Goal: Information Seeking & Learning: Learn about a topic

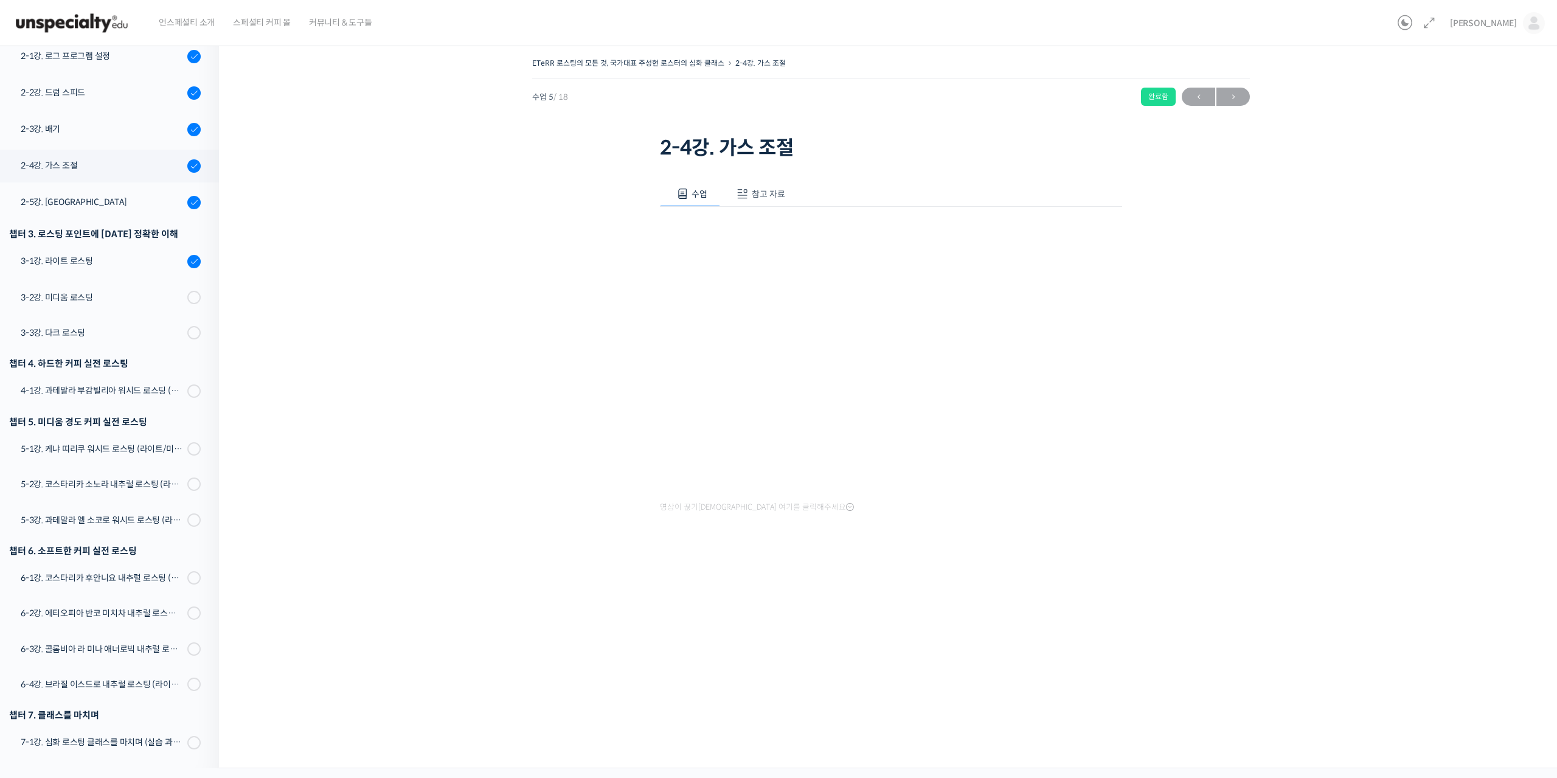
scroll to position [145, 0]
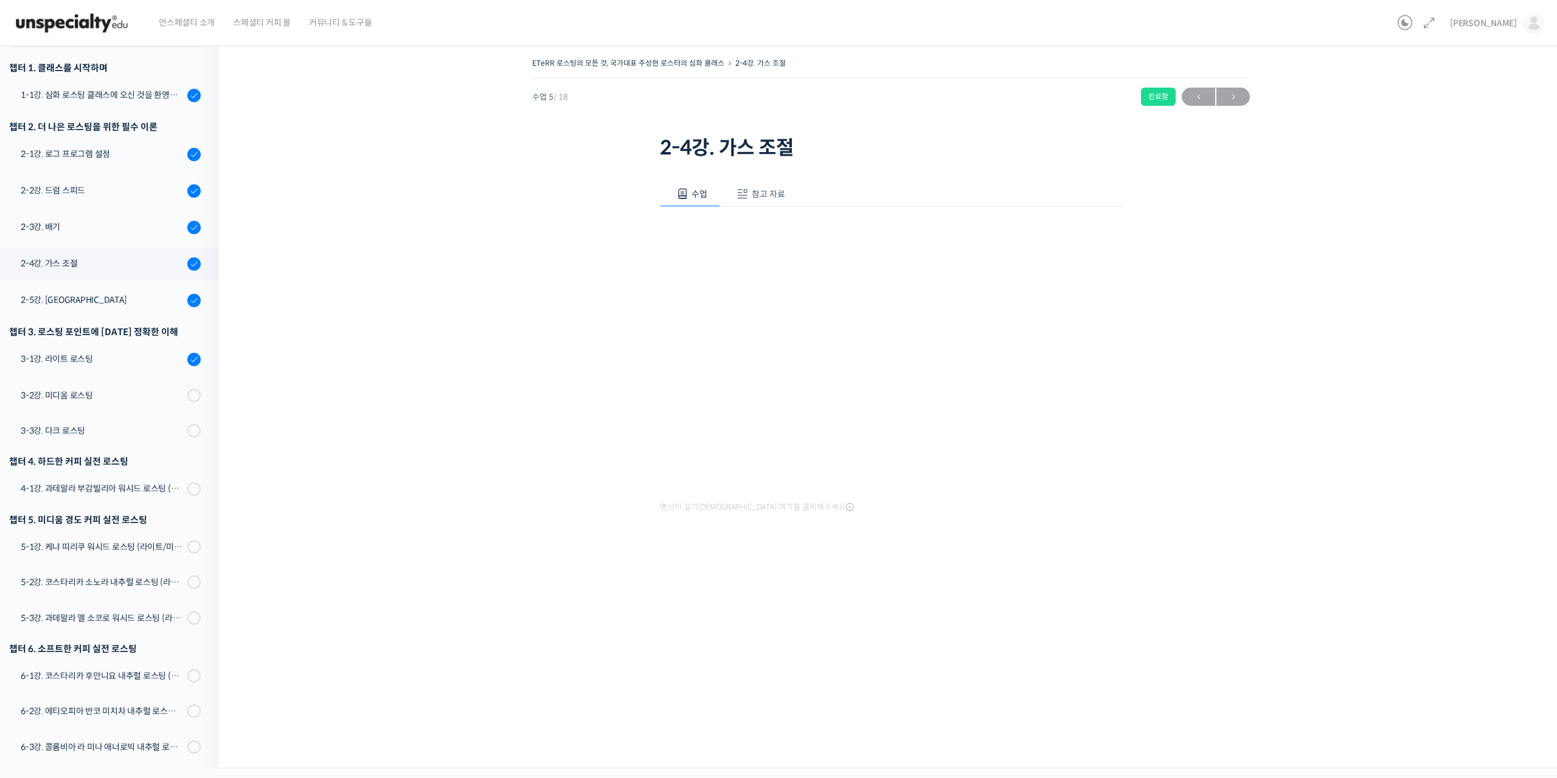
click at [1244, 528] on div "ETeRR 로스팅의 모든 것, 국가대표 주성현 로스터의 심화 클래스 2-4강. 가스 조절 완료함 수업 5 / 18 완료함 ← 이전 다음 → 2…" at bounding box center [891, 313] width 1222 height 517
click at [441, 401] on div "ETeRR 로스팅의 모든 것, 국가대표 주성현 로스터의 심화 클래스 2-4강. 가스 조절 완료함 수업 5 / 18 완료함 ← 이전 다음 → 2…" at bounding box center [891, 313] width 1222 height 517
click at [1275, 344] on div "ETeRR 로스팅의 모든 것, 국가대표 주성현 로스터의 심화 클래스 2-4강. 가스 조절 완료함 수업 5 / 18 완료함 ← 이전 다음 → 2…" at bounding box center [891, 313] width 1222 height 517
click at [389, 667] on div "ETeRR 로스팅의 모든 것, 국가대표 주성현 로스터의 심화 클래스 2-4강. 가스 조절 완료함 수업 5 / 18 완료함 ← 이전 다음 → 2…" at bounding box center [891, 402] width 1344 height 732
click at [747, 522] on div "수업 참고 자료 영상이 끊기신다면 여기를 클릭해주세요 PPT 수업 자료 (클릭하시면 새 창에서 열립니다)" at bounding box center [891, 367] width 462 height 409
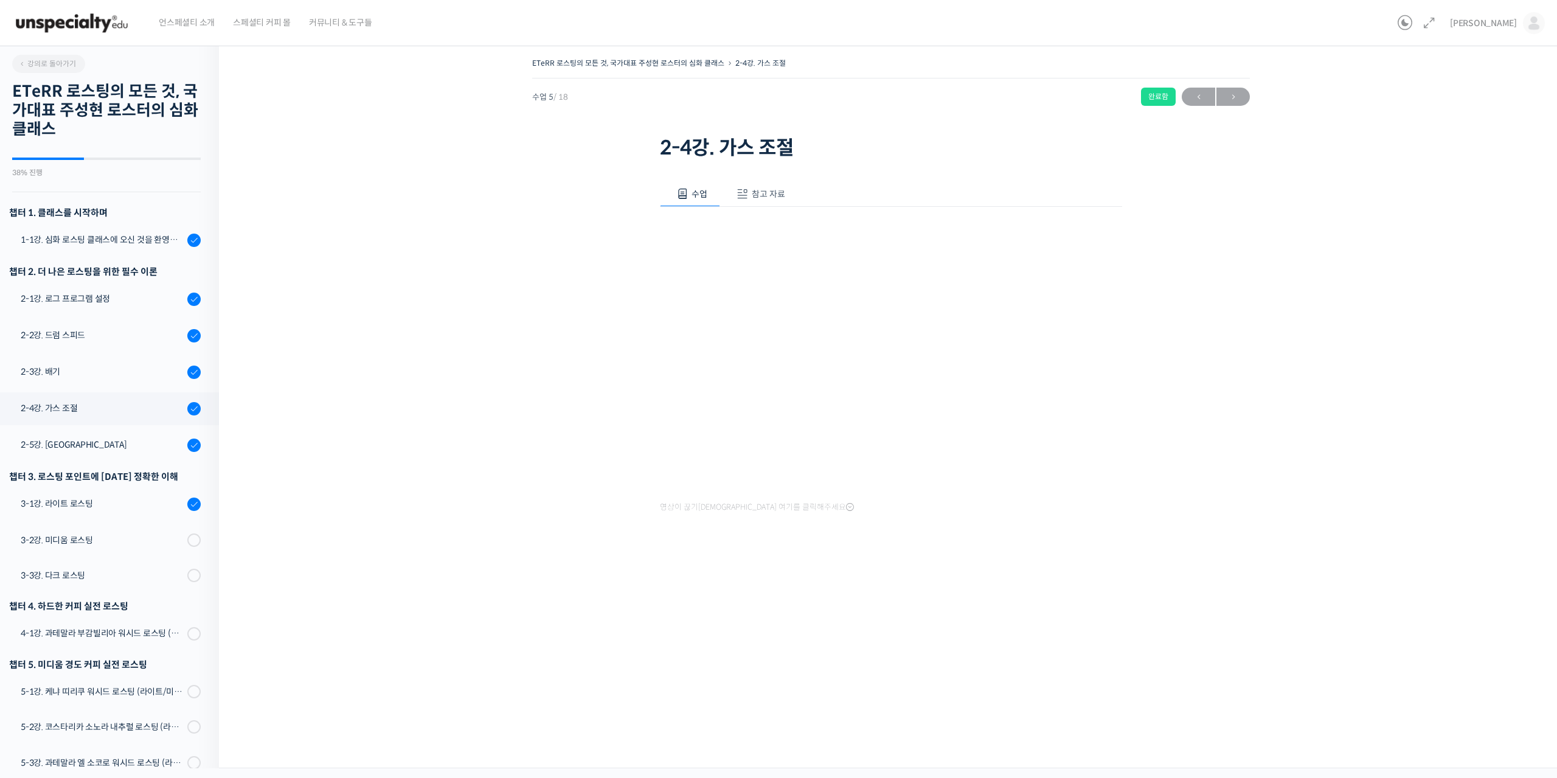
scroll to position [145, 0]
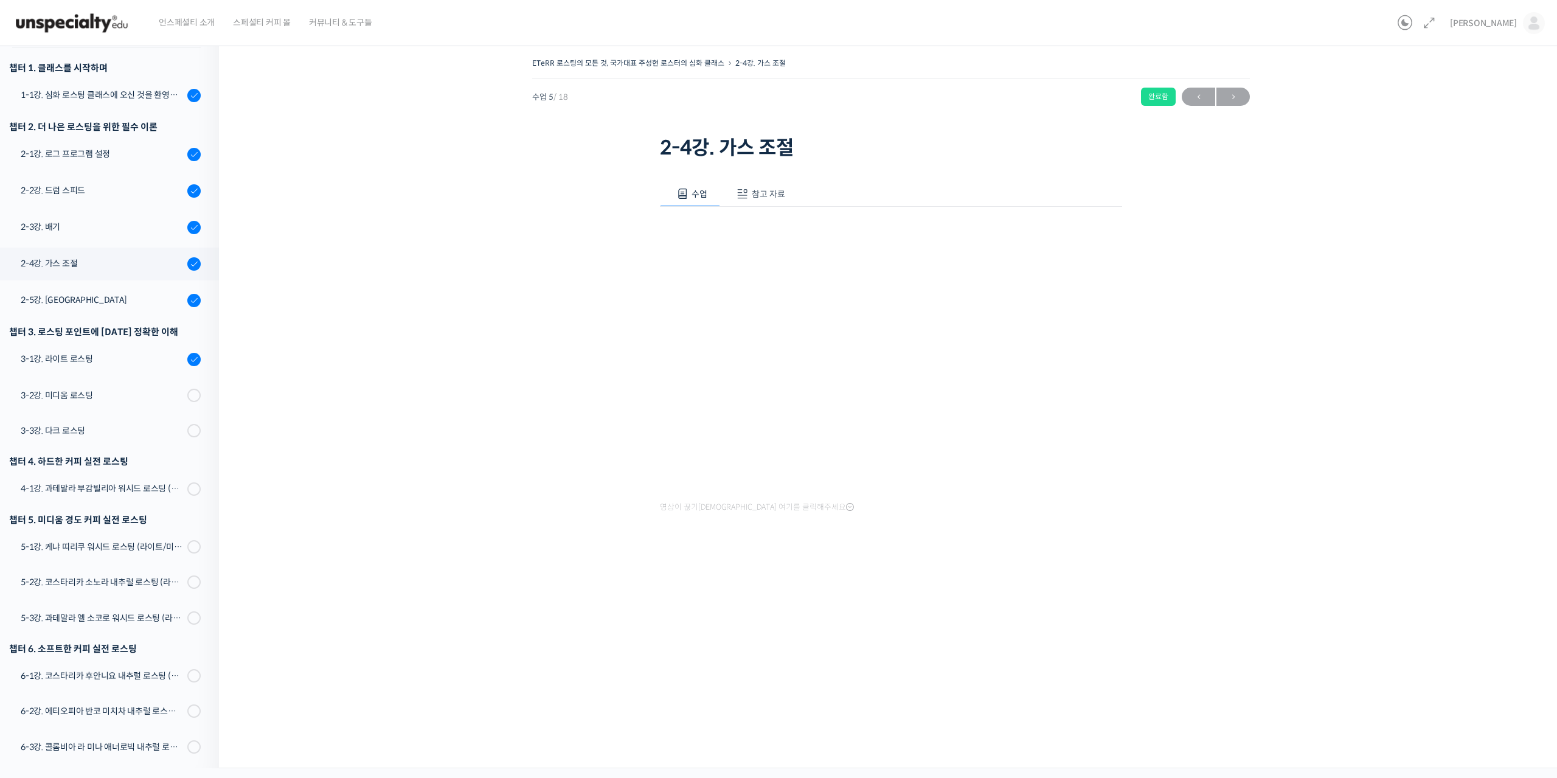
click at [454, 399] on div "ETeRR 로스팅의 모든 것, 국가대표 주성현 로스터의 심화 클래스 2-4강. 가스 조절 완료함 수업 5 / 18 완료함 ← 이전 다음 → 2…" at bounding box center [891, 313] width 1222 height 517
click at [496, 511] on div "ETeRR 로스팅의 모든 것, 국가대표 주성현 로스터의 심화 클래스 2-4강. 가스 조절 완료함 수업 5 / 18 완료함 ← 이전 다음 → 2…" at bounding box center [891, 313] width 1222 height 517
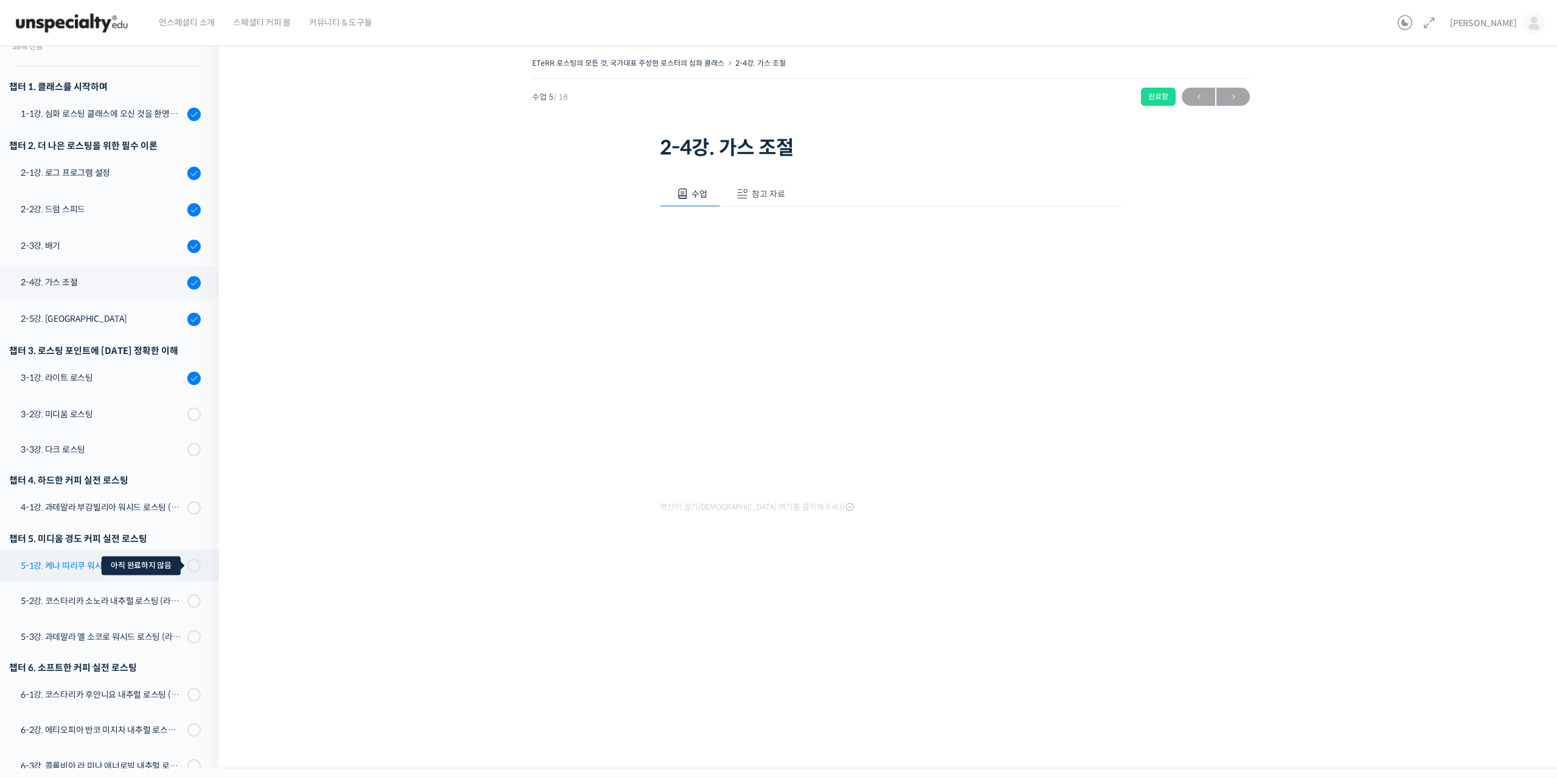
scroll to position [121, 0]
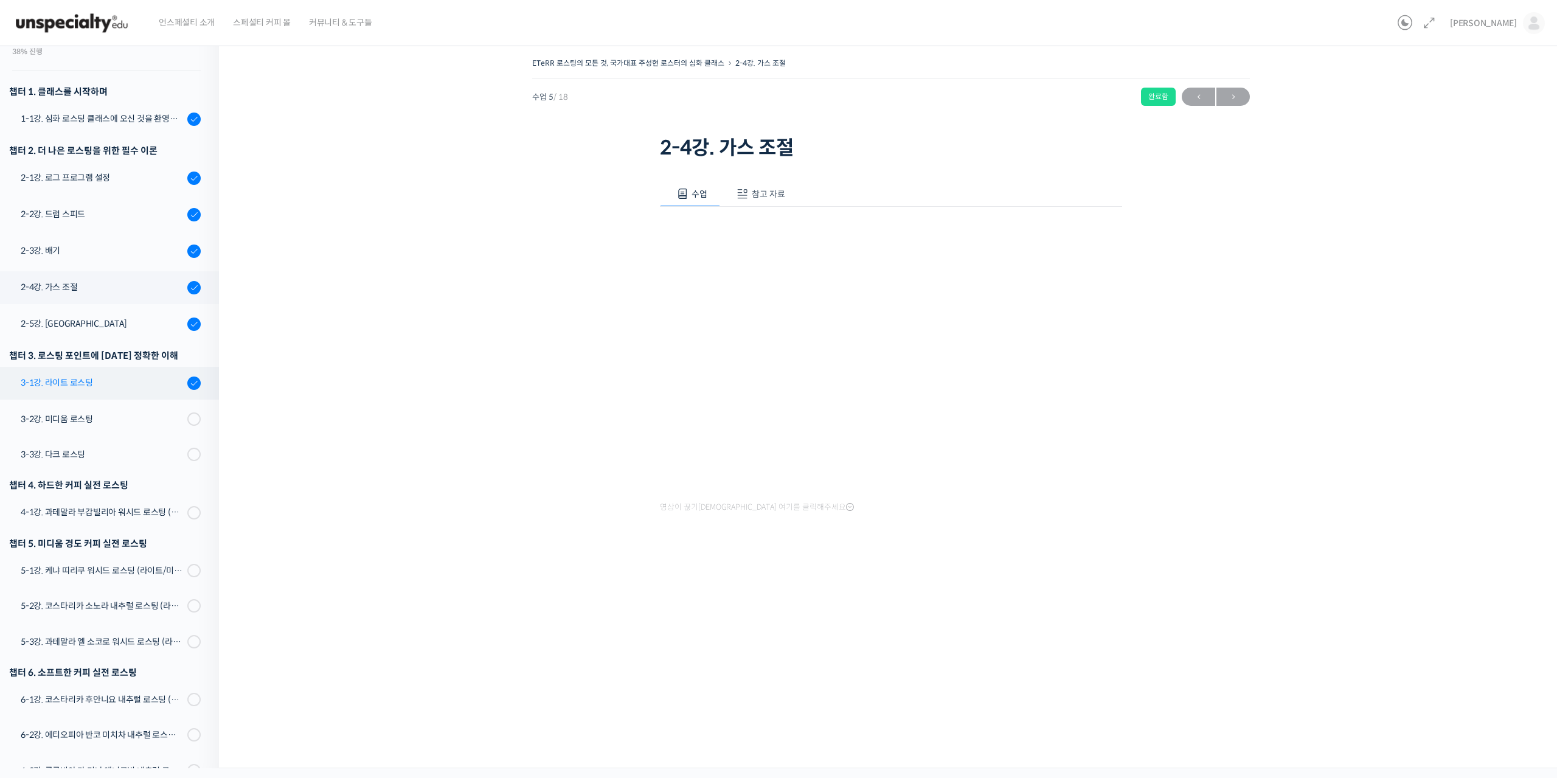
click at [71, 375] on link "3-1강. 라이트 로스팅" at bounding box center [106, 383] width 225 height 33
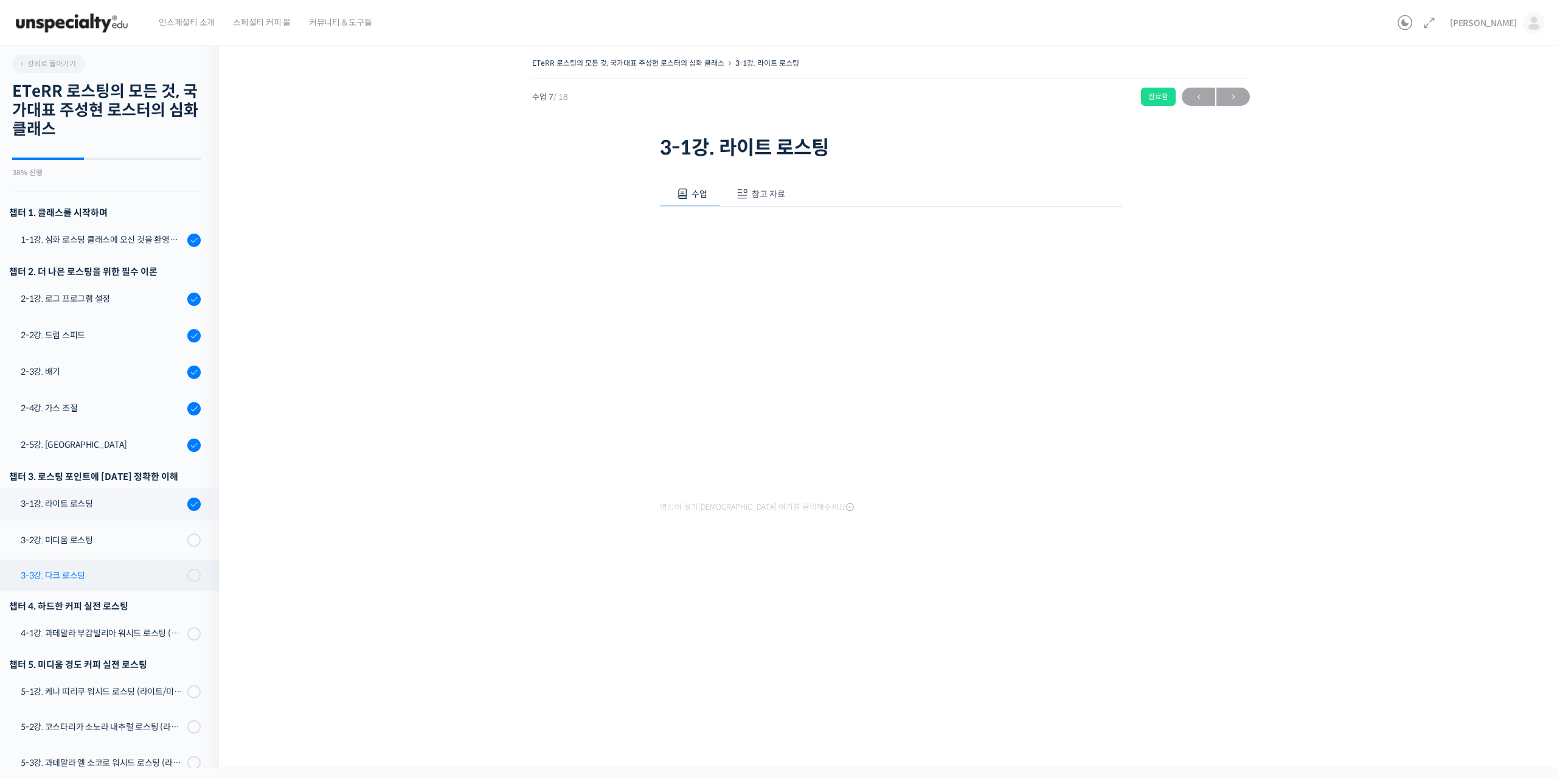
scroll to position [243, 0]
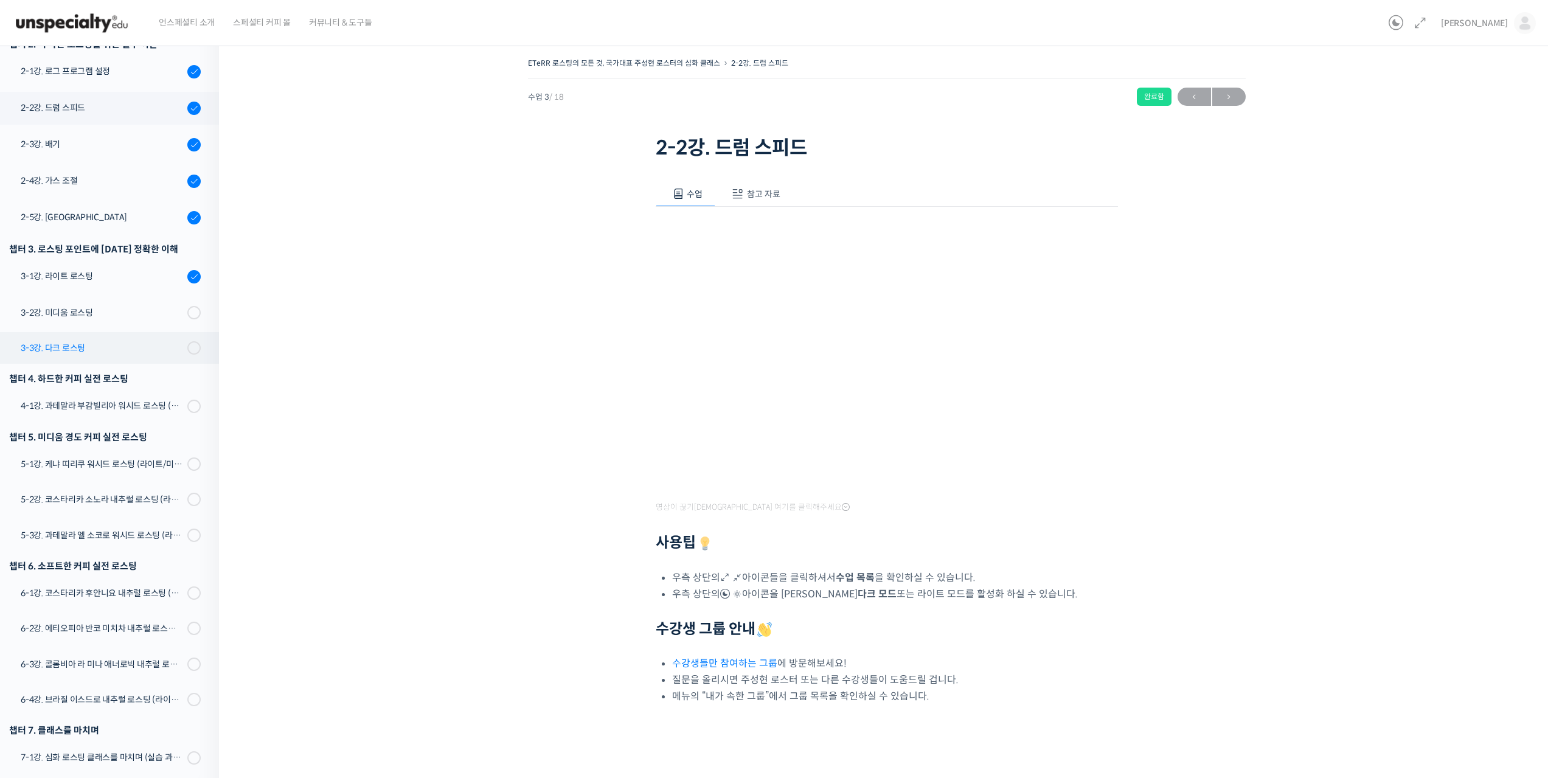
scroll to position [243, 0]
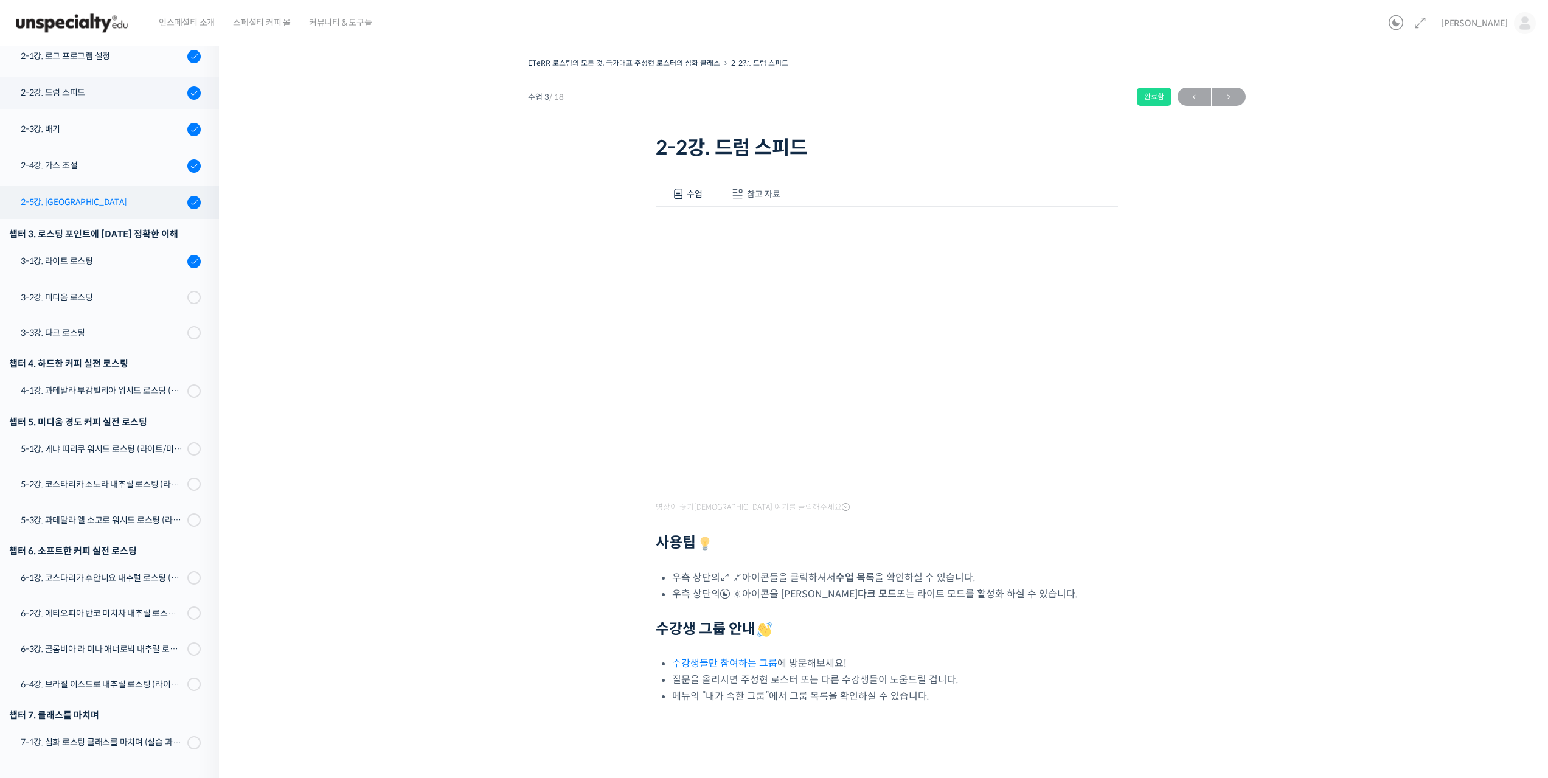
click at [78, 202] on div "2-5강. [GEOGRAPHIC_DATA]" at bounding box center [102, 201] width 163 height 13
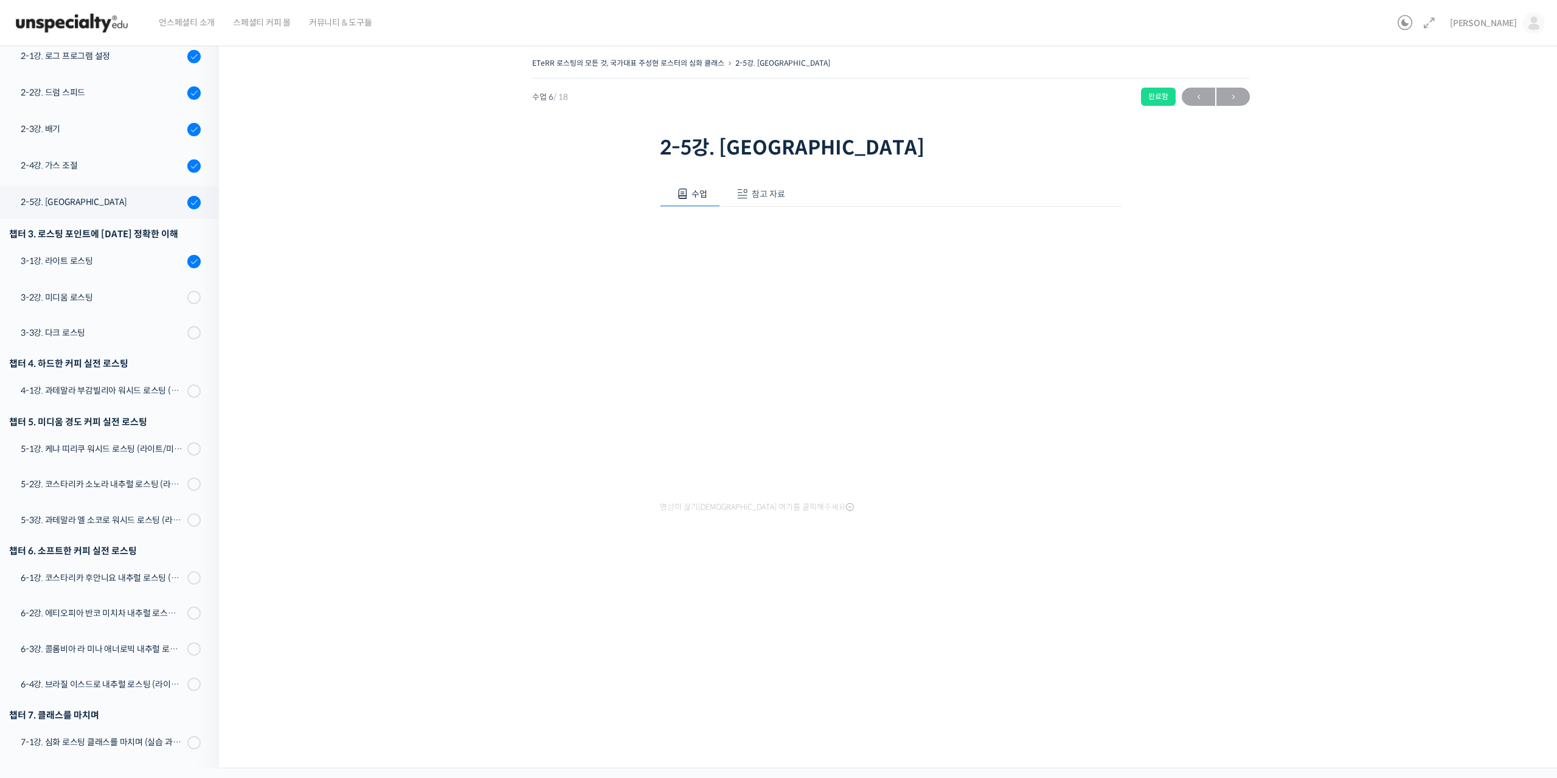
scroll to position [145, 0]
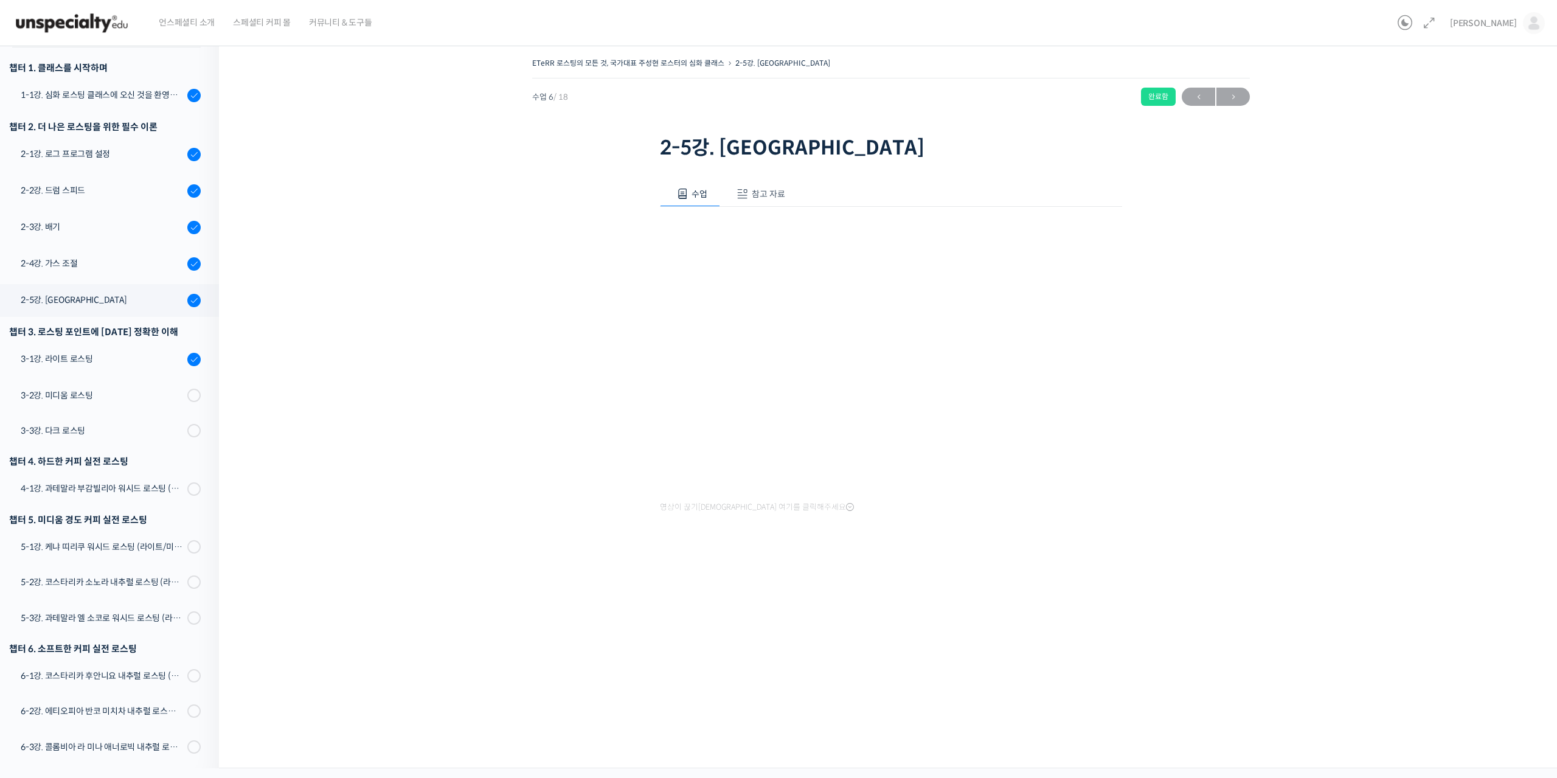
click at [1265, 384] on div "ETeRR 로스팅의 모든 것, 국가대표 주성현 로스터의 심화 클래스 2-5강. [GEOGRAPHIC_DATA] 완료함 수업 6 / 18 완료함…" at bounding box center [891, 313] width 1222 height 517
click at [853, 556] on div at bounding box center [891, 559] width 462 height 26
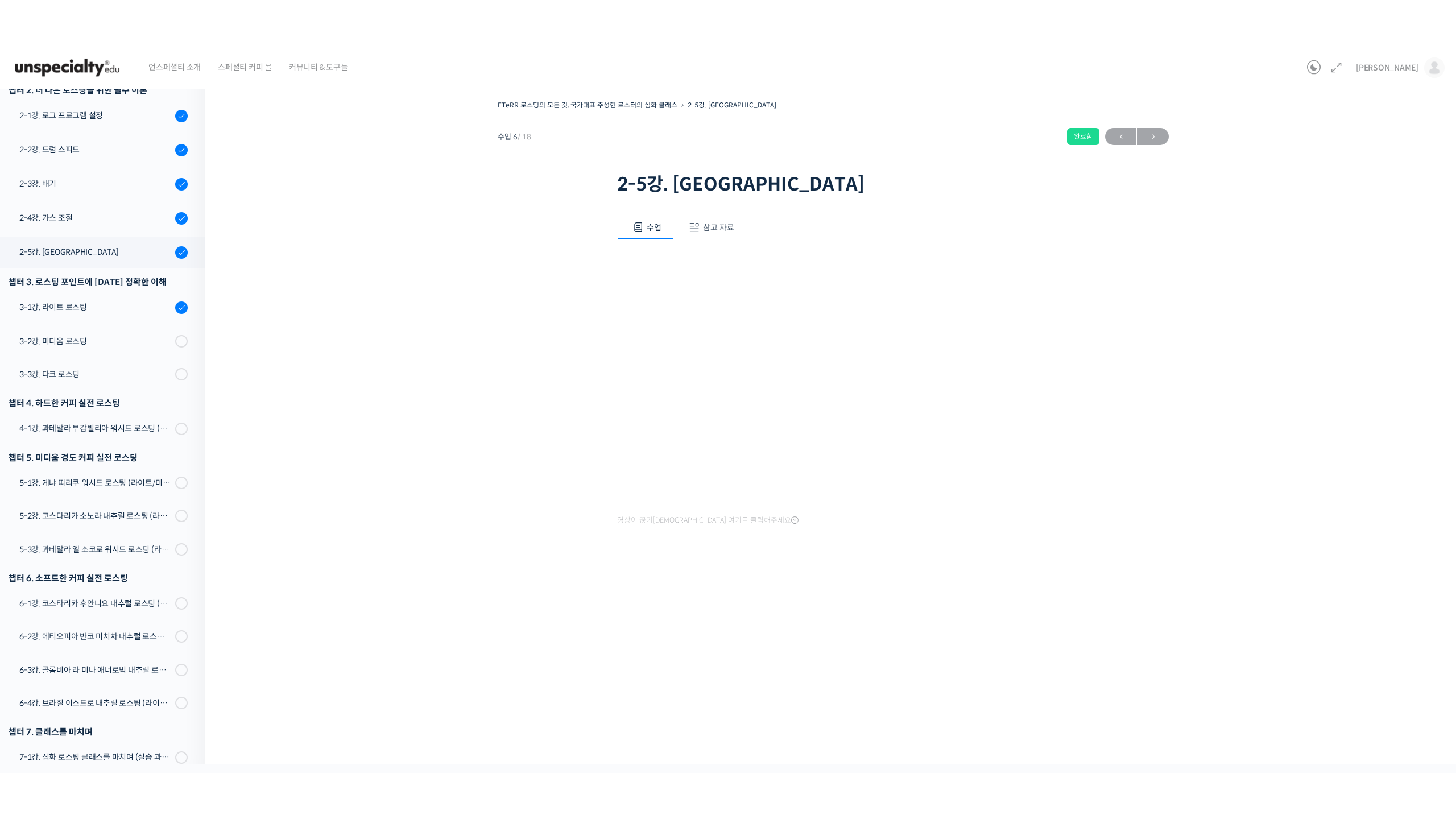
scroll to position [227, 0]
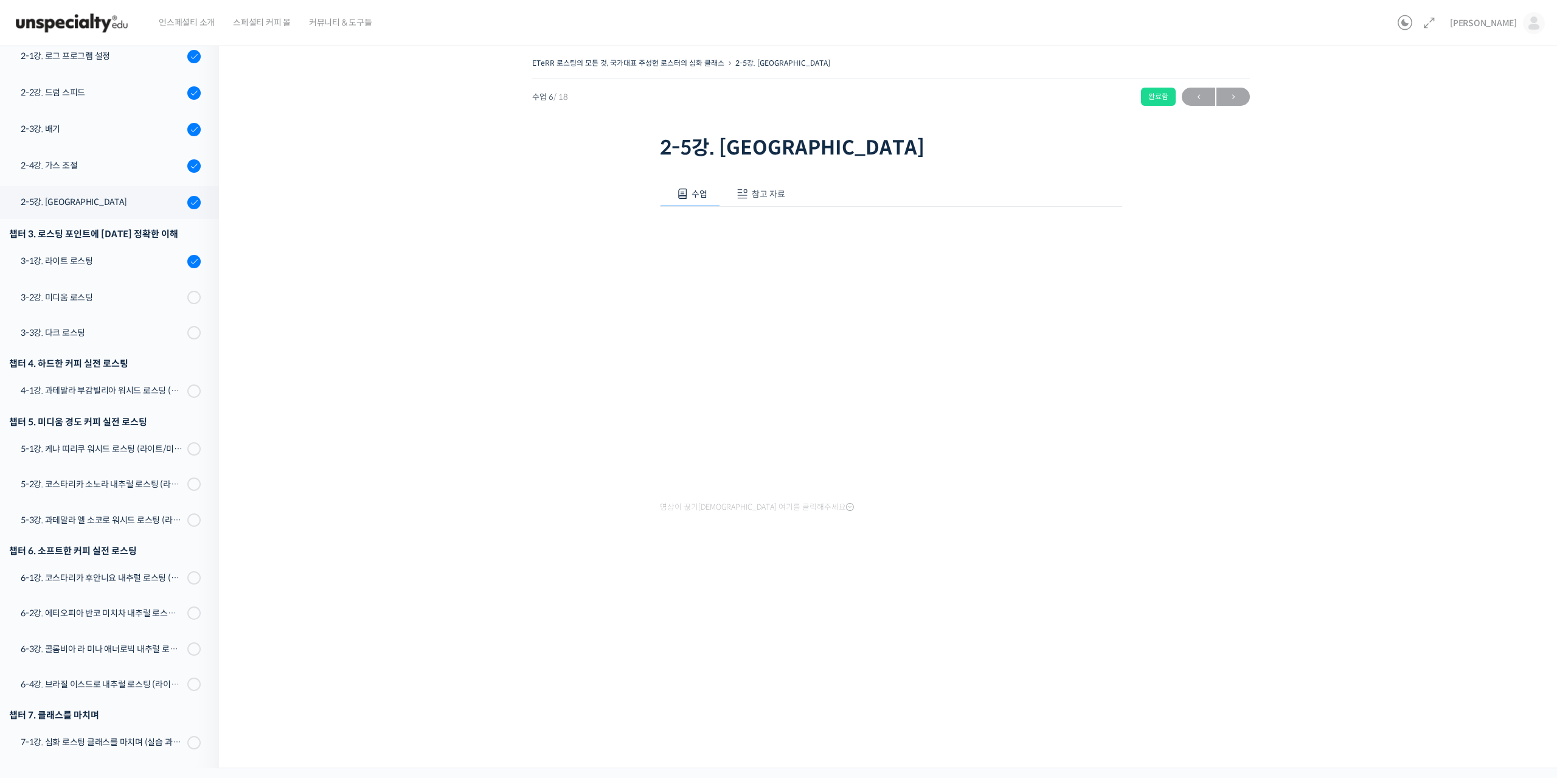
click at [1067, 555] on div at bounding box center [891, 559] width 462 height 26
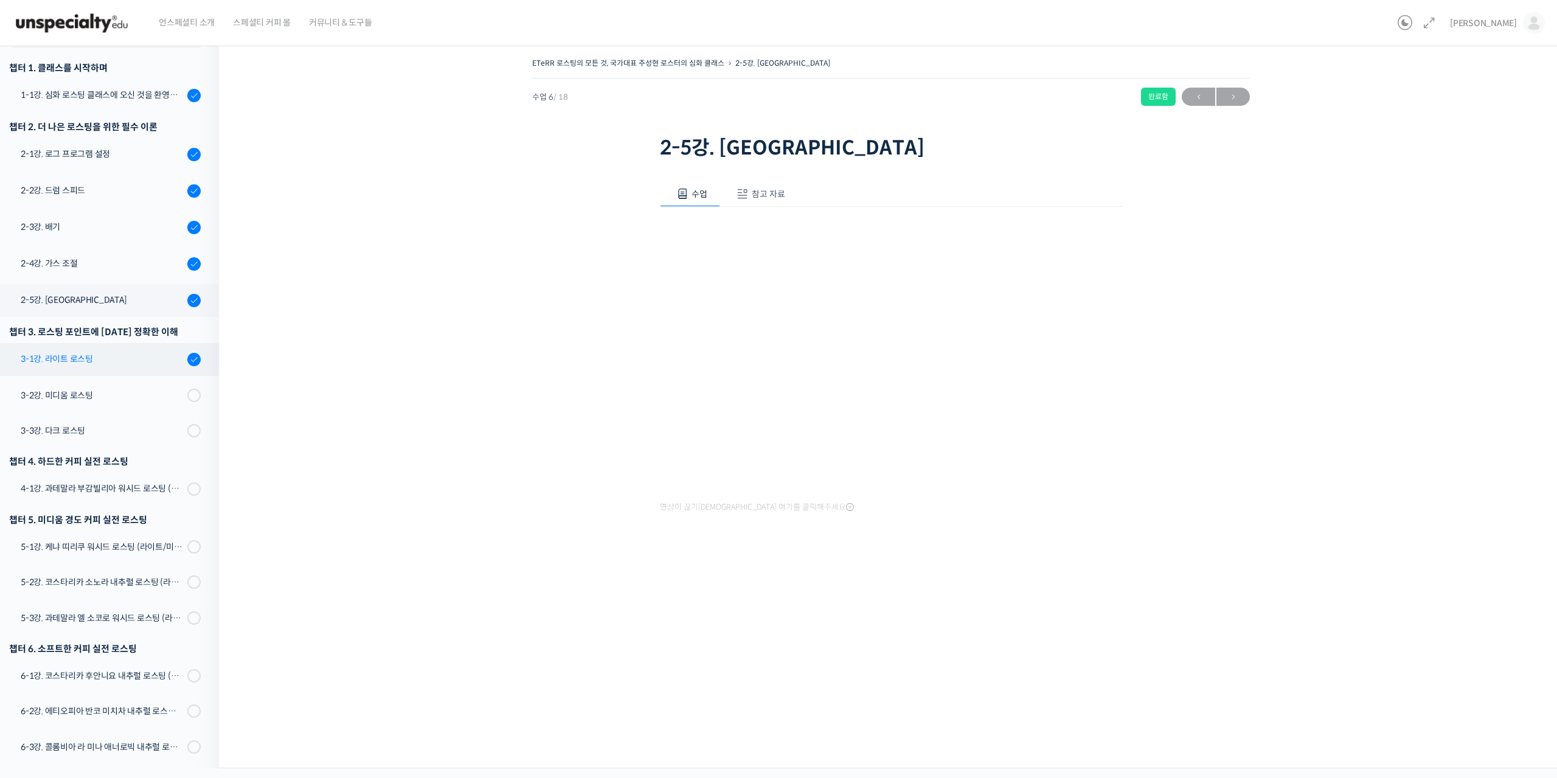
click at [66, 361] on div "3-1강. 라이트 로스팅" at bounding box center [102, 358] width 163 height 13
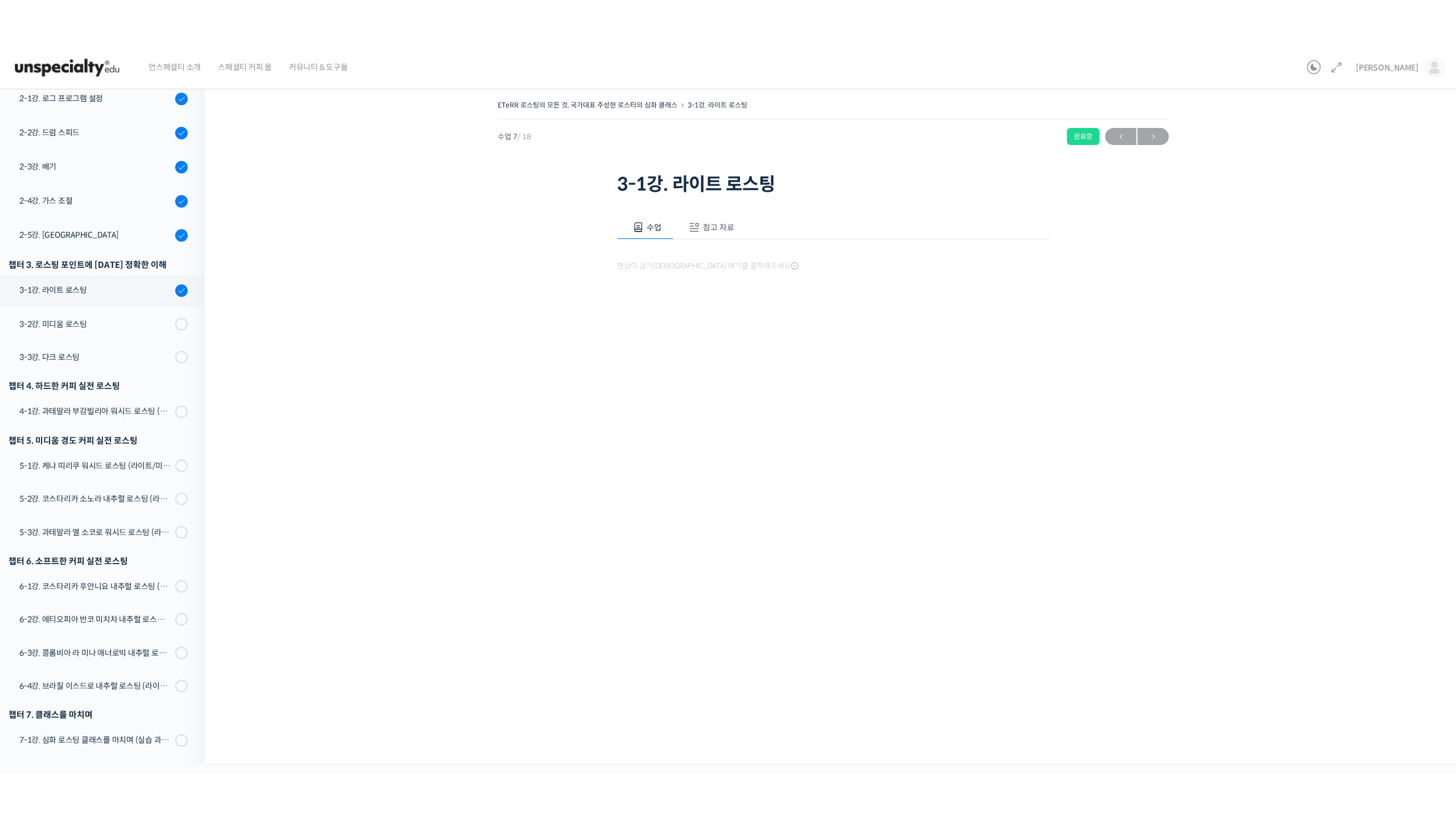
scroll to position [227, 0]
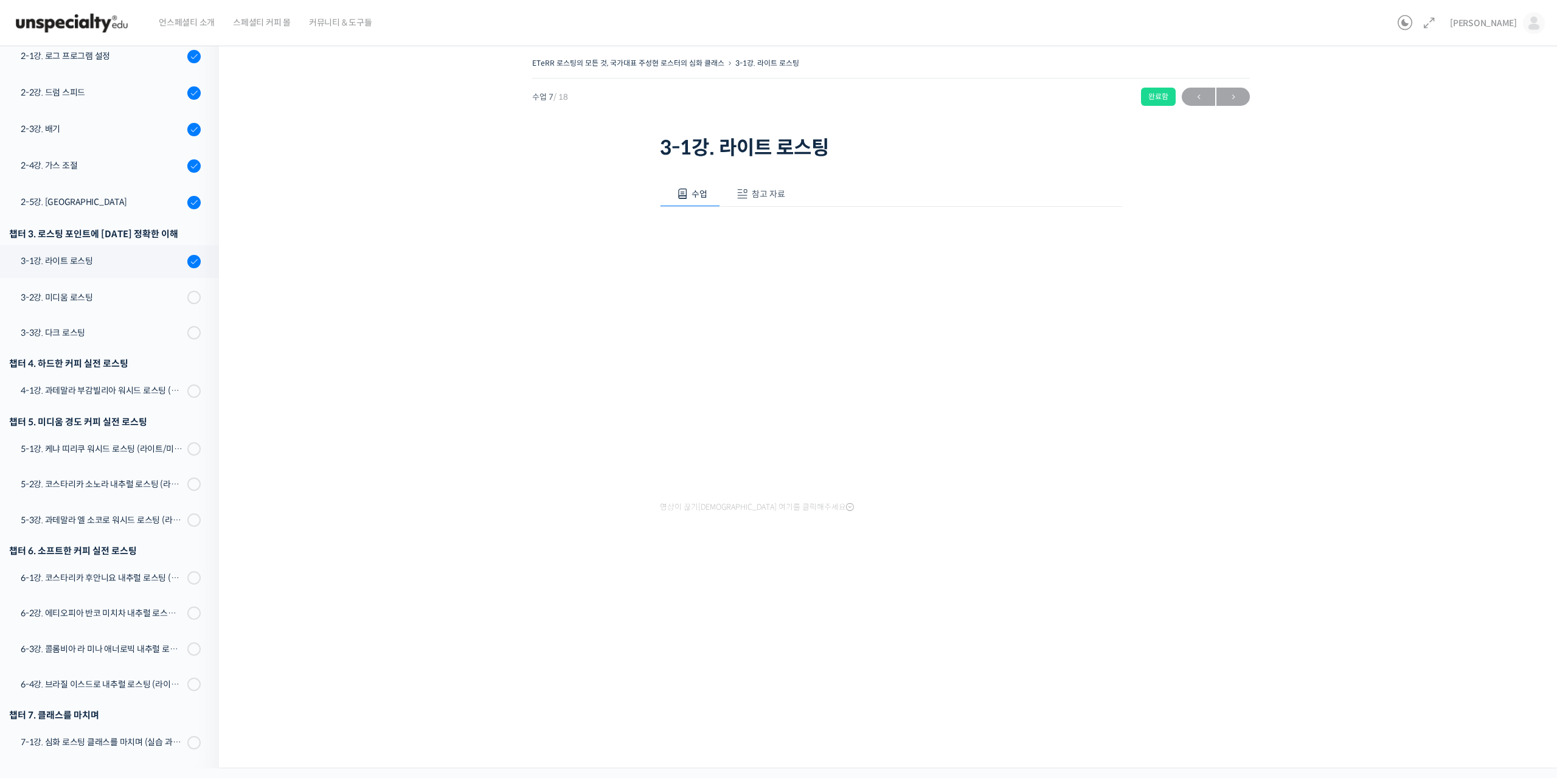
click at [482, 569] on div "ETeRR 로스팅의 모든 것, 국가대표 주성현 로스터의 심화 클래스 3-1강. 라이트 로스팅 완료함 수업 7 / 18 완료함 ← 이전 다음 →…" at bounding box center [891, 313] width 1222 height 517
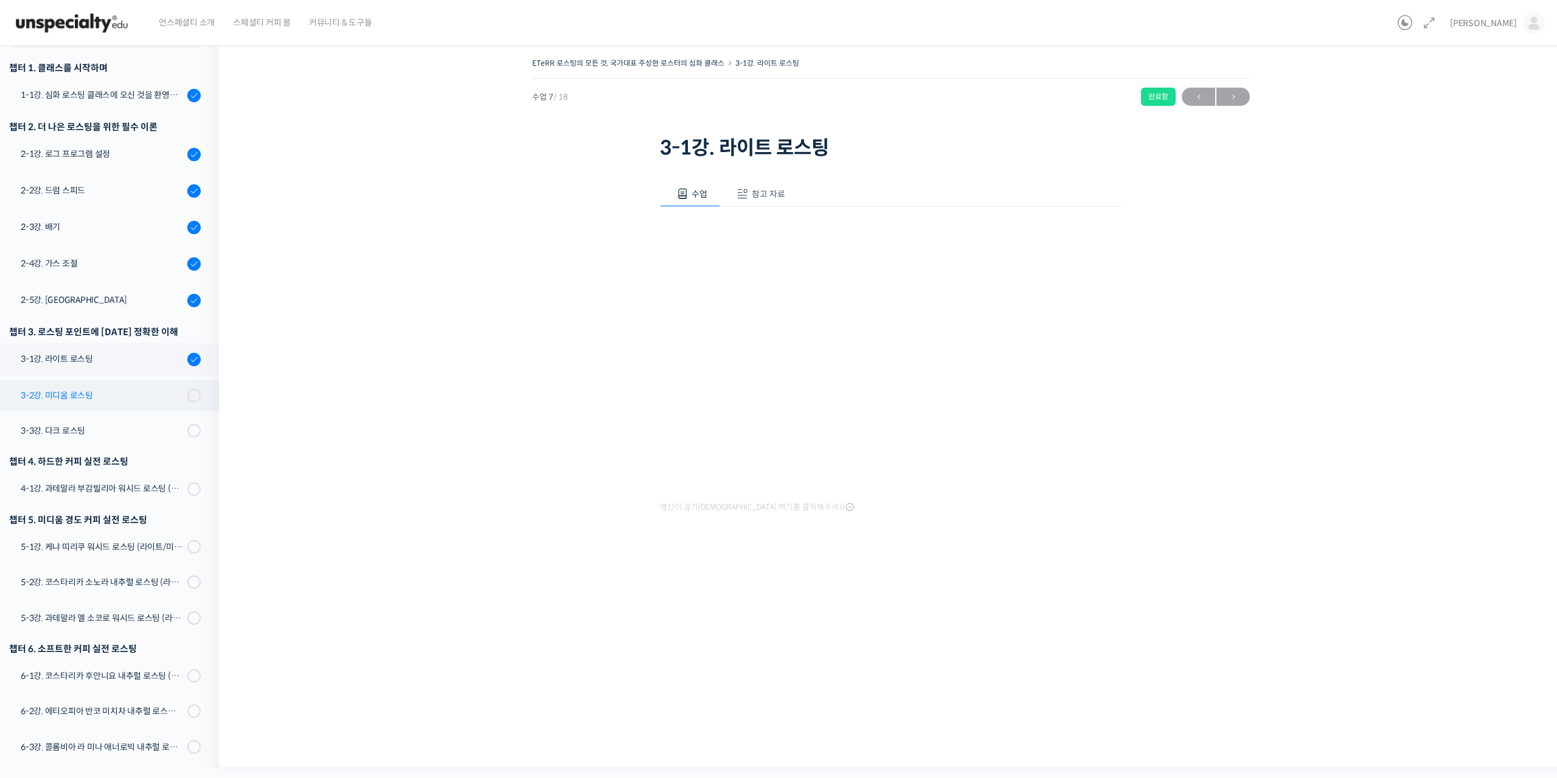
click at [86, 397] on div "3-2강. 미디움 로스팅" at bounding box center [102, 395] width 163 height 13
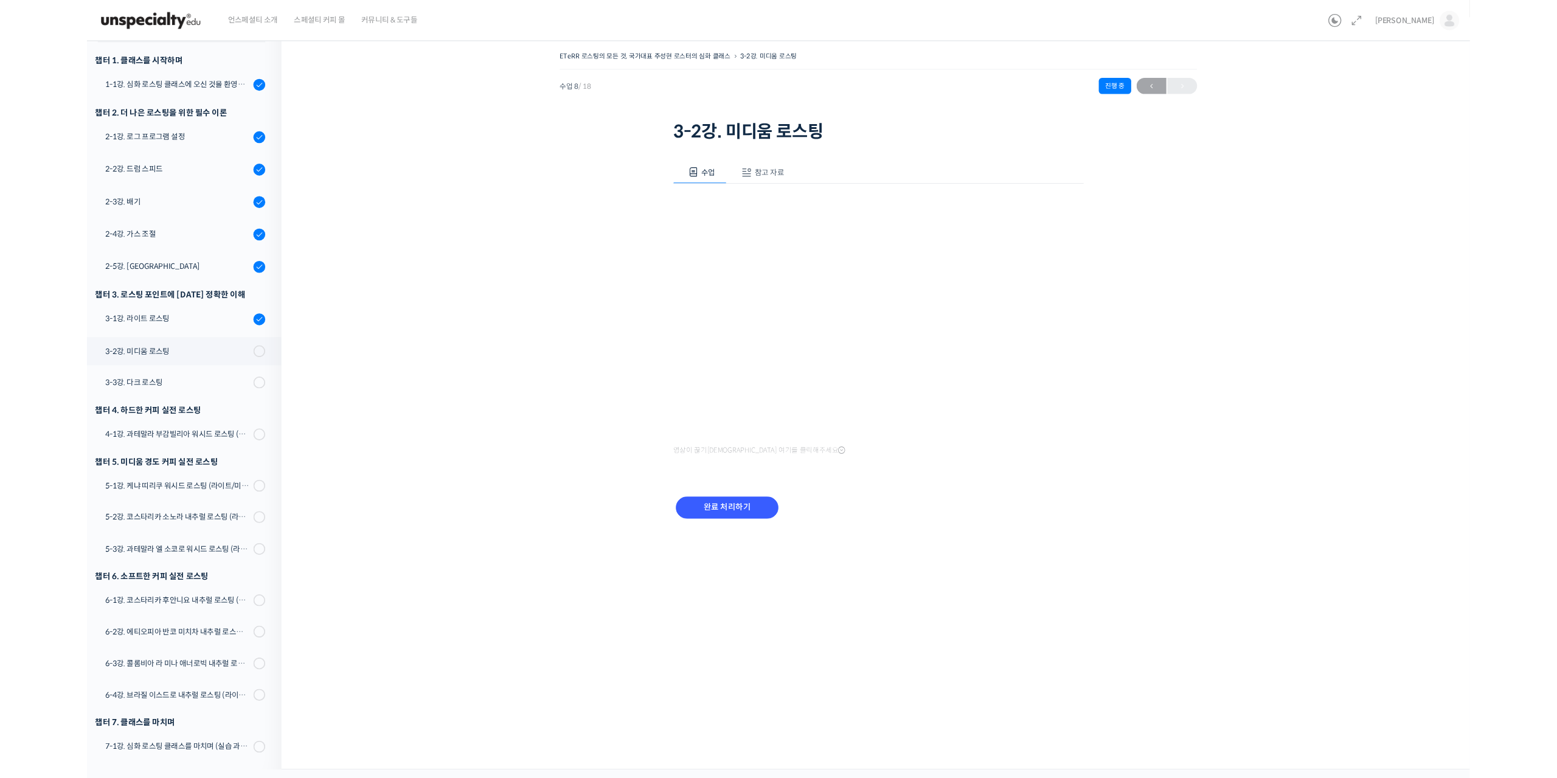
scroll to position [145, 0]
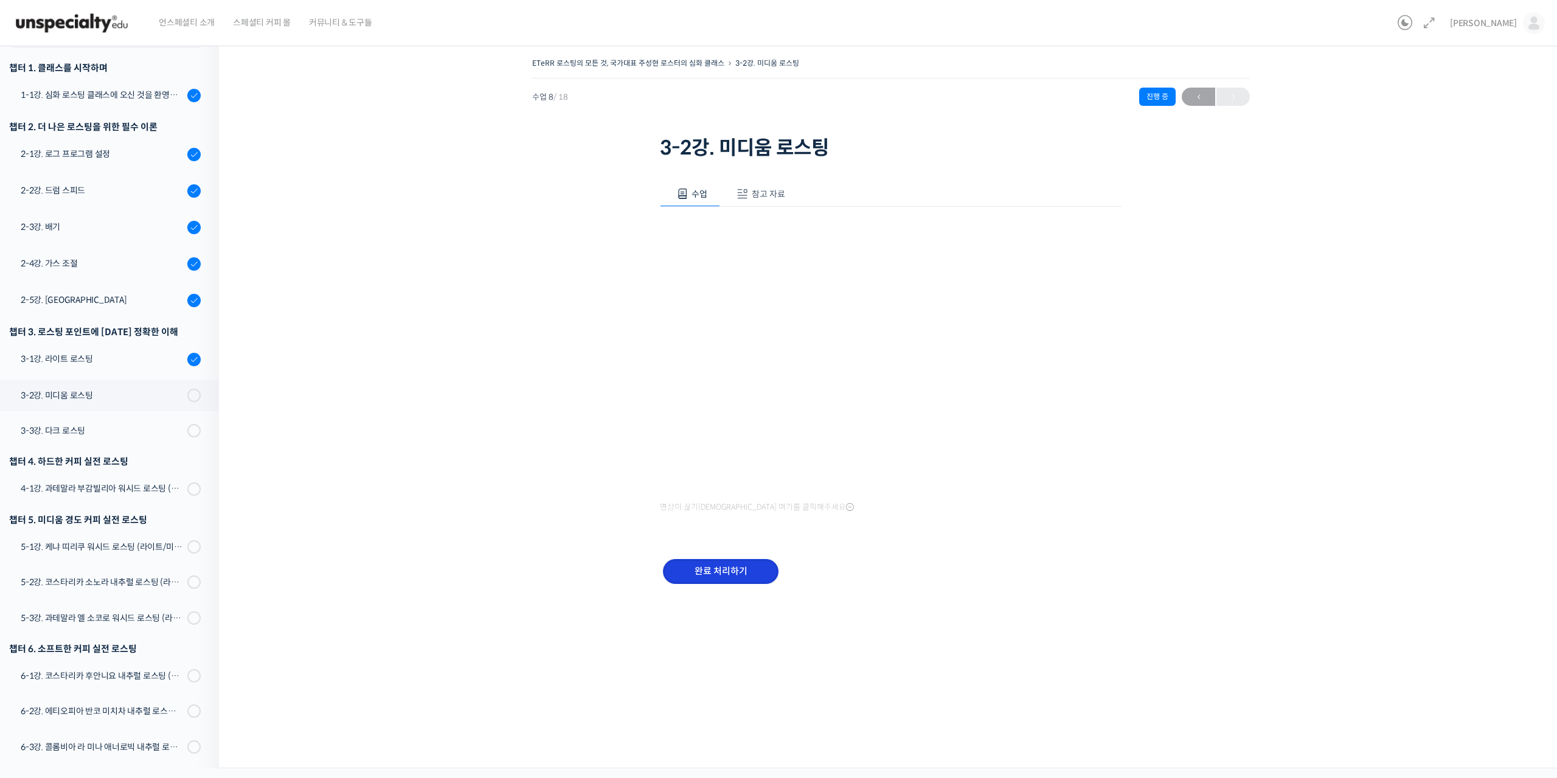
click at [752, 562] on input "완료 처리하기" at bounding box center [721, 571] width 116 height 25
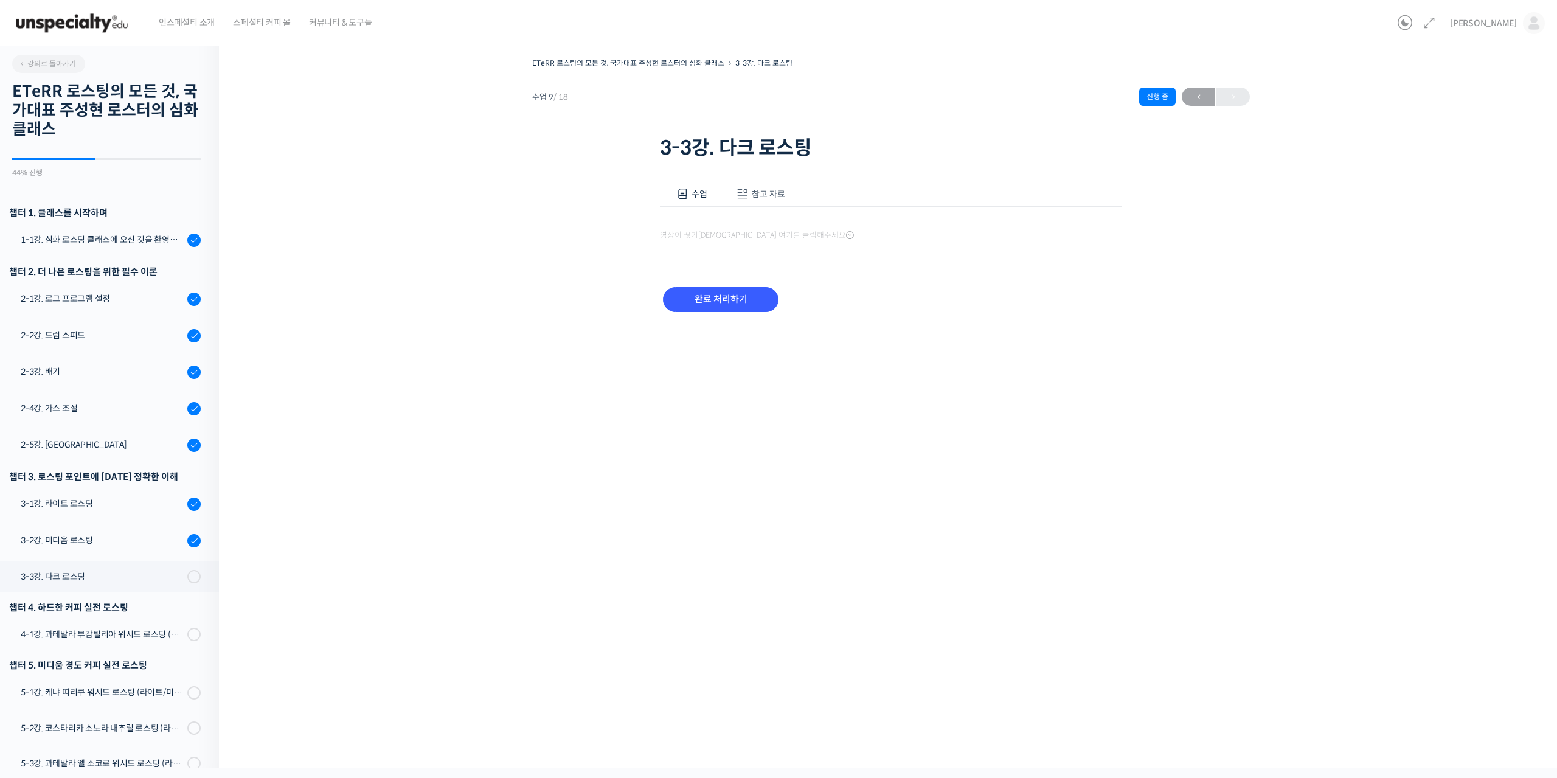
scroll to position [243, 0]
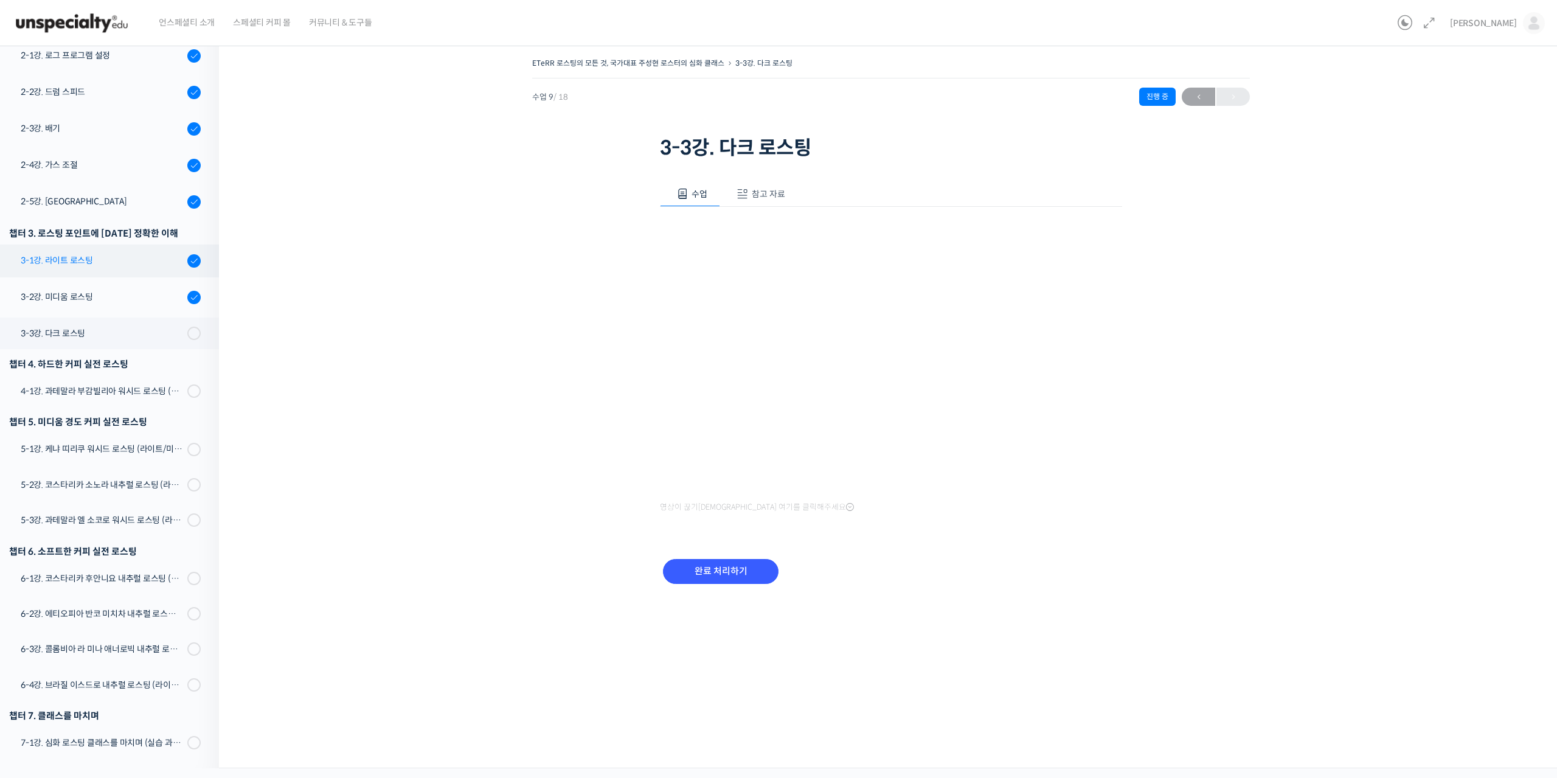
click at [114, 258] on div "3-1강. 라이트 로스팅" at bounding box center [102, 260] width 163 height 13
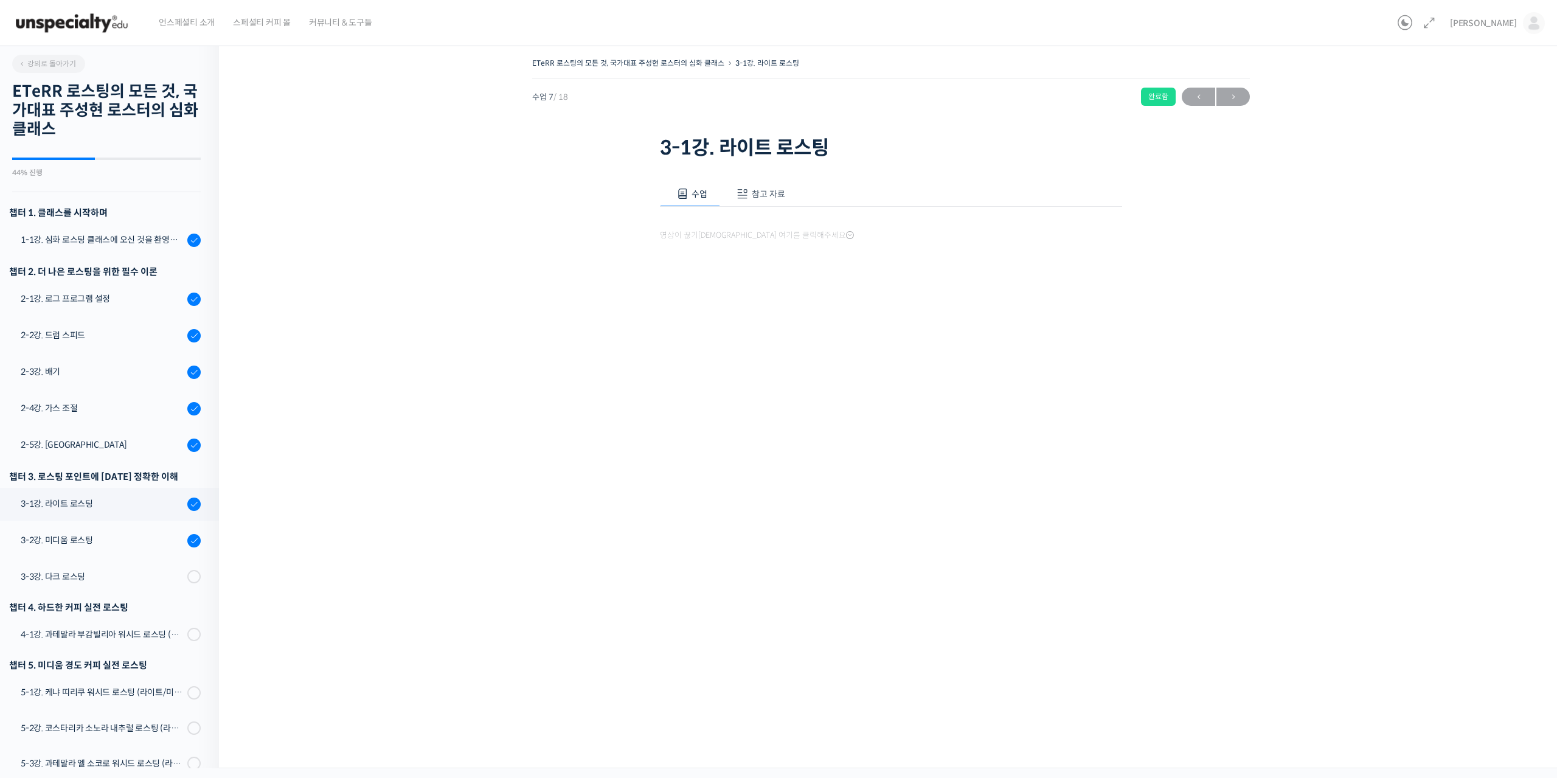
scroll to position [243, 0]
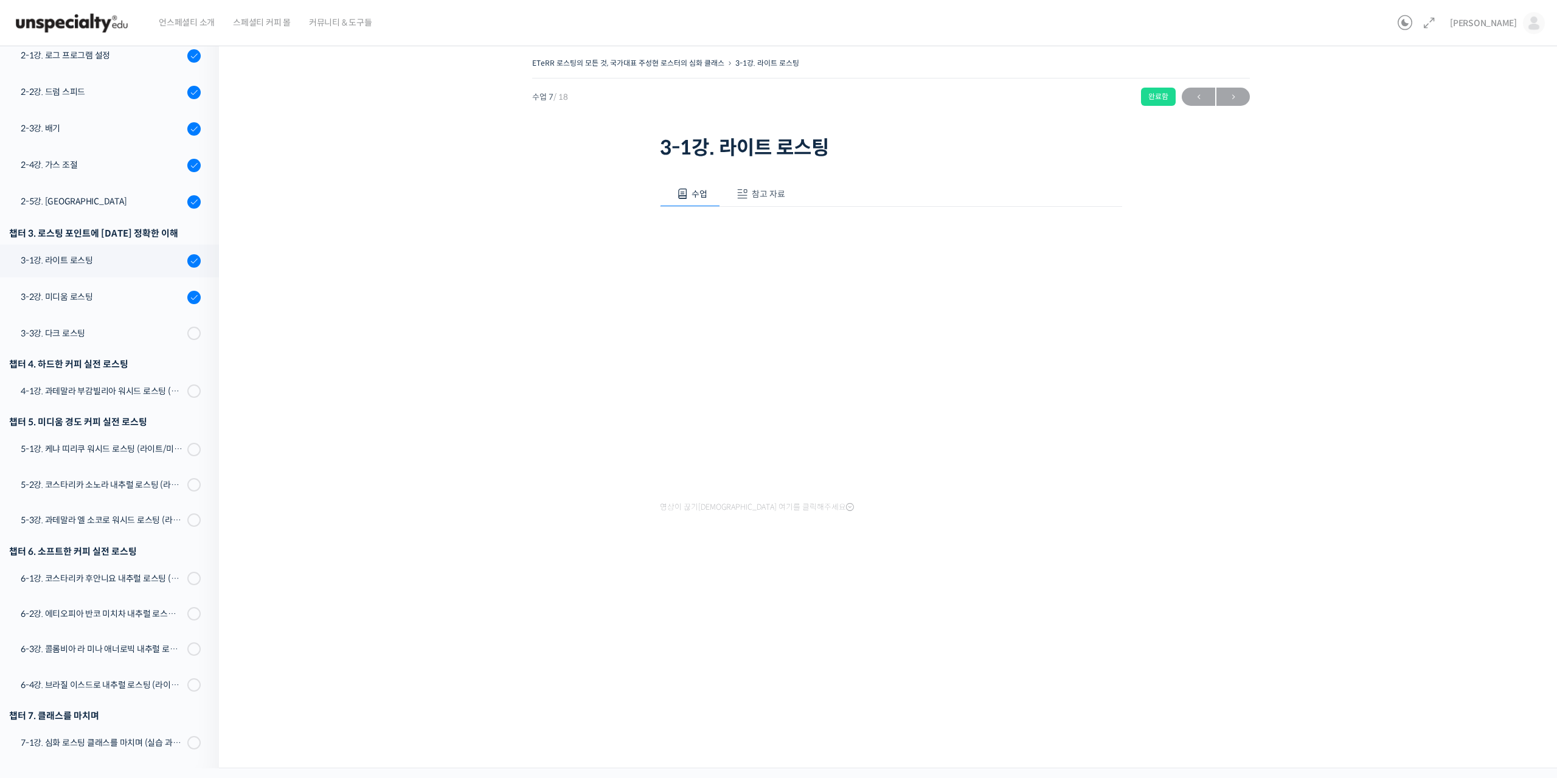
click at [769, 185] on button "참고 자료" at bounding box center [759, 194] width 78 height 26
click at [740, 224] on div "PPT 수업 자료 (클릭하시면 새 창에서 열립니다)" at bounding box center [891, 225] width 462 height 36
click at [738, 229] on link "PPT 수업 자료 (클릭하시면 새 창에서 열립니다)" at bounding box center [757, 234] width 194 height 13
click at [119, 301] on div "3-2강. 미디움 로스팅" at bounding box center [102, 296] width 163 height 13
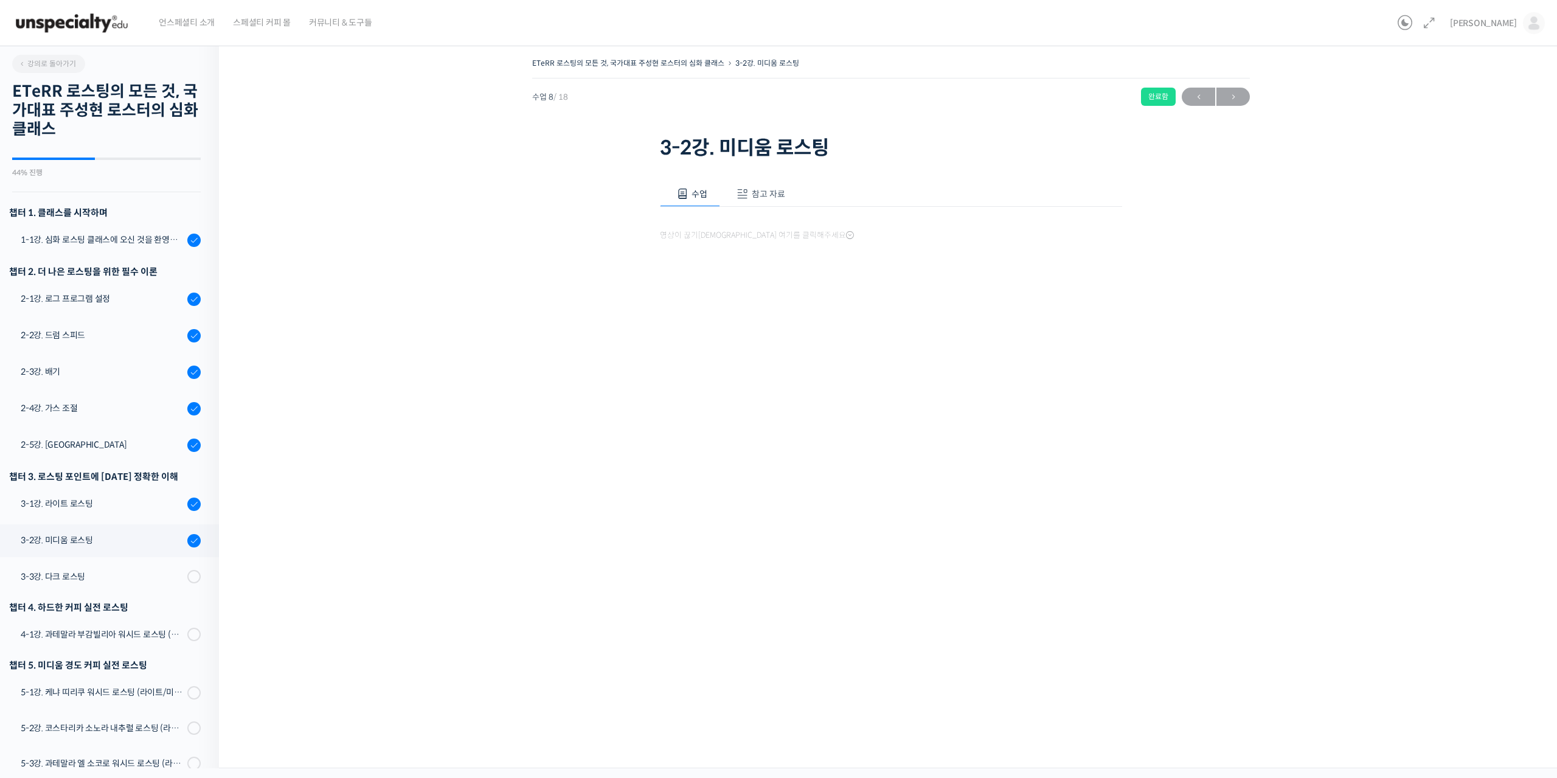
scroll to position [243, 0]
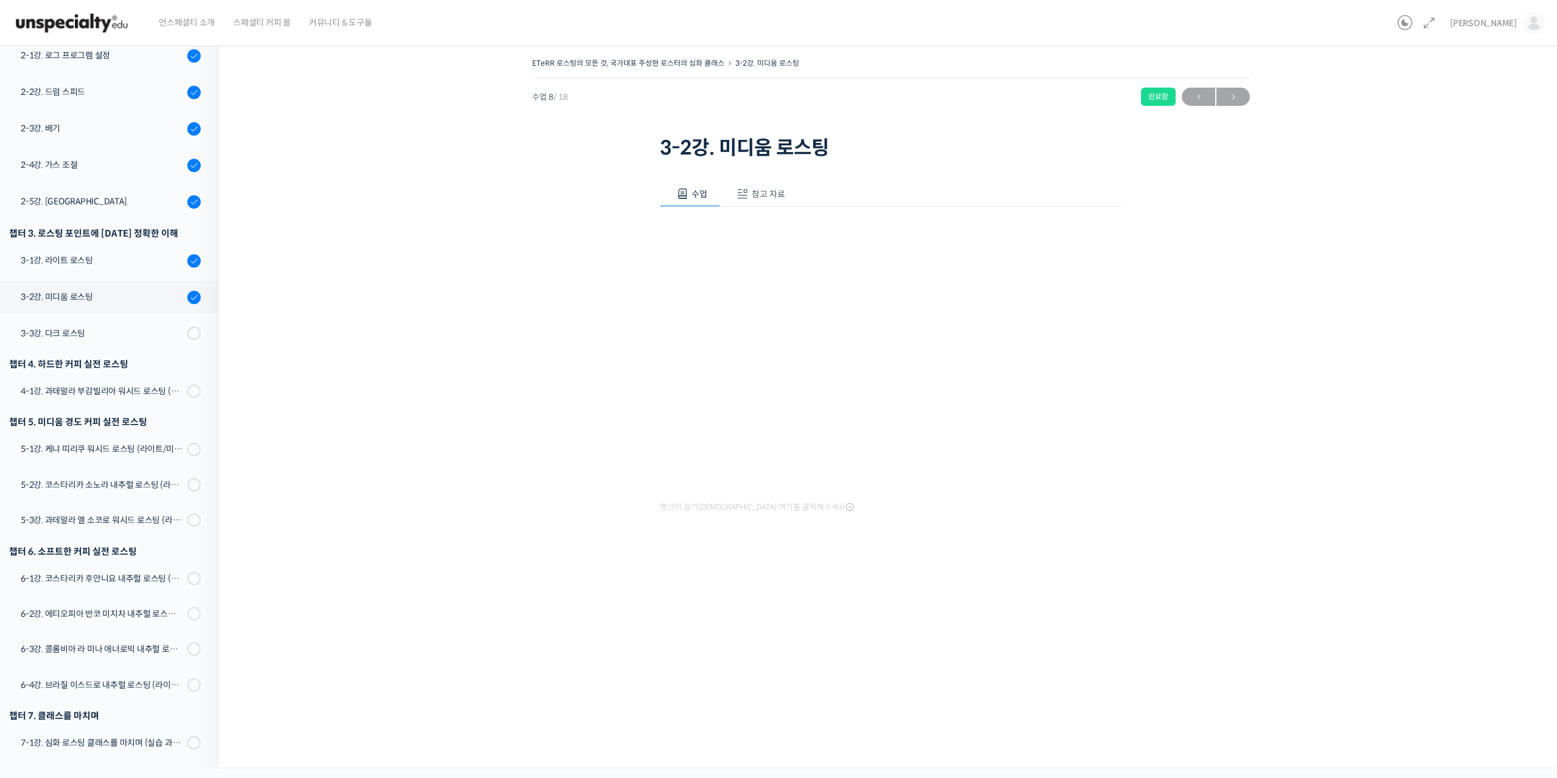
click at [778, 189] on span "참고 자료" at bounding box center [768, 194] width 33 height 11
click at [744, 235] on link "PPT 수업 자료 (클릭하시면 새 창에서 열립니다)" at bounding box center [757, 234] width 194 height 13
click at [1135, 423] on div "ETeRR 로스팅의 모든 것, 국가대표 주성현 로스터의 심화 클래스 3-2강. 미디움 로스팅 완료함 수업 8 / 18 완료함 ← 이전 다음 →…" at bounding box center [891, 402] width 1344 height 732
click at [72, 336] on div "3-3강. 다크 로스팅" at bounding box center [102, 333] width 163 height 13
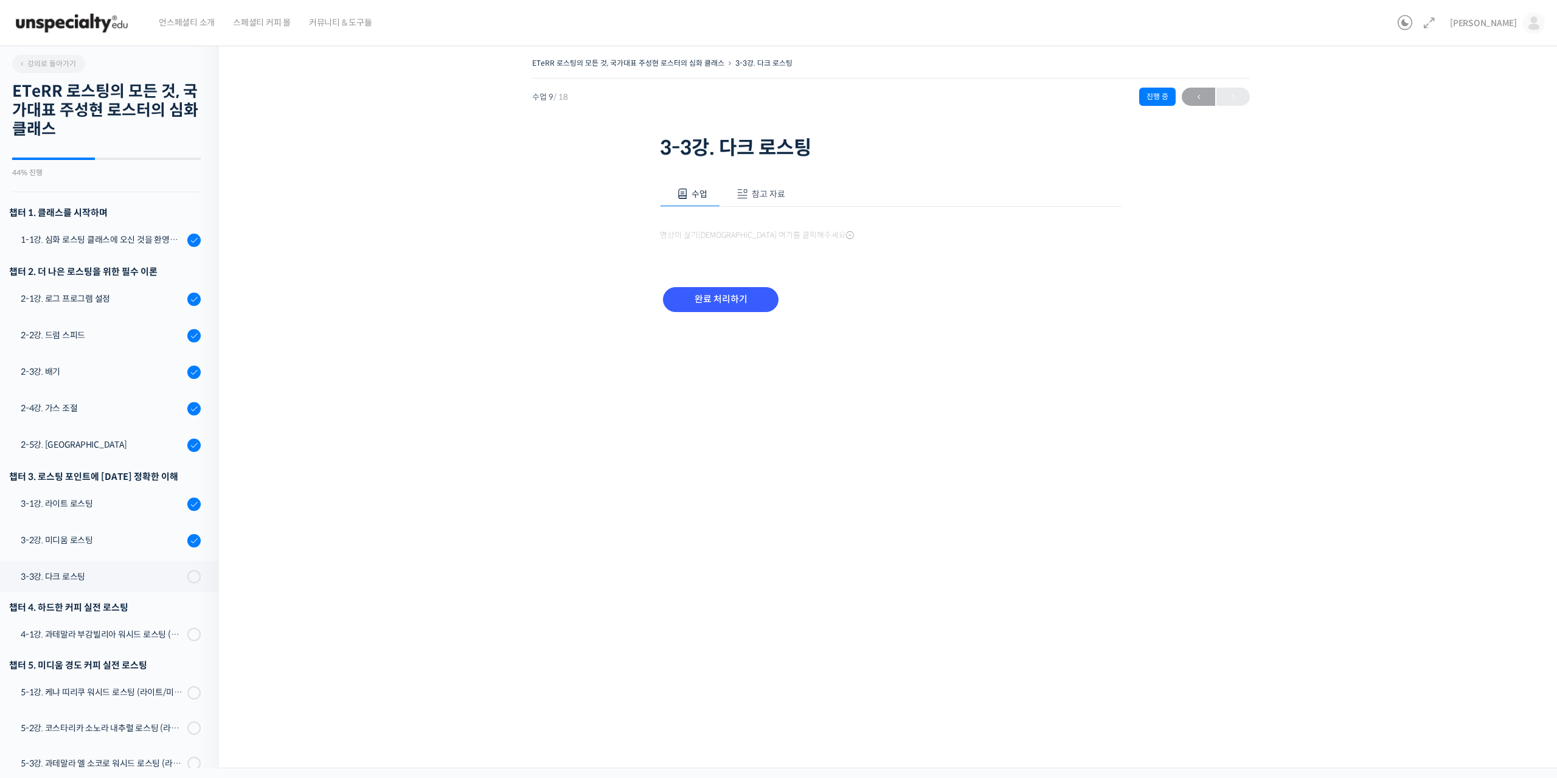
scroll to position [243, 0]
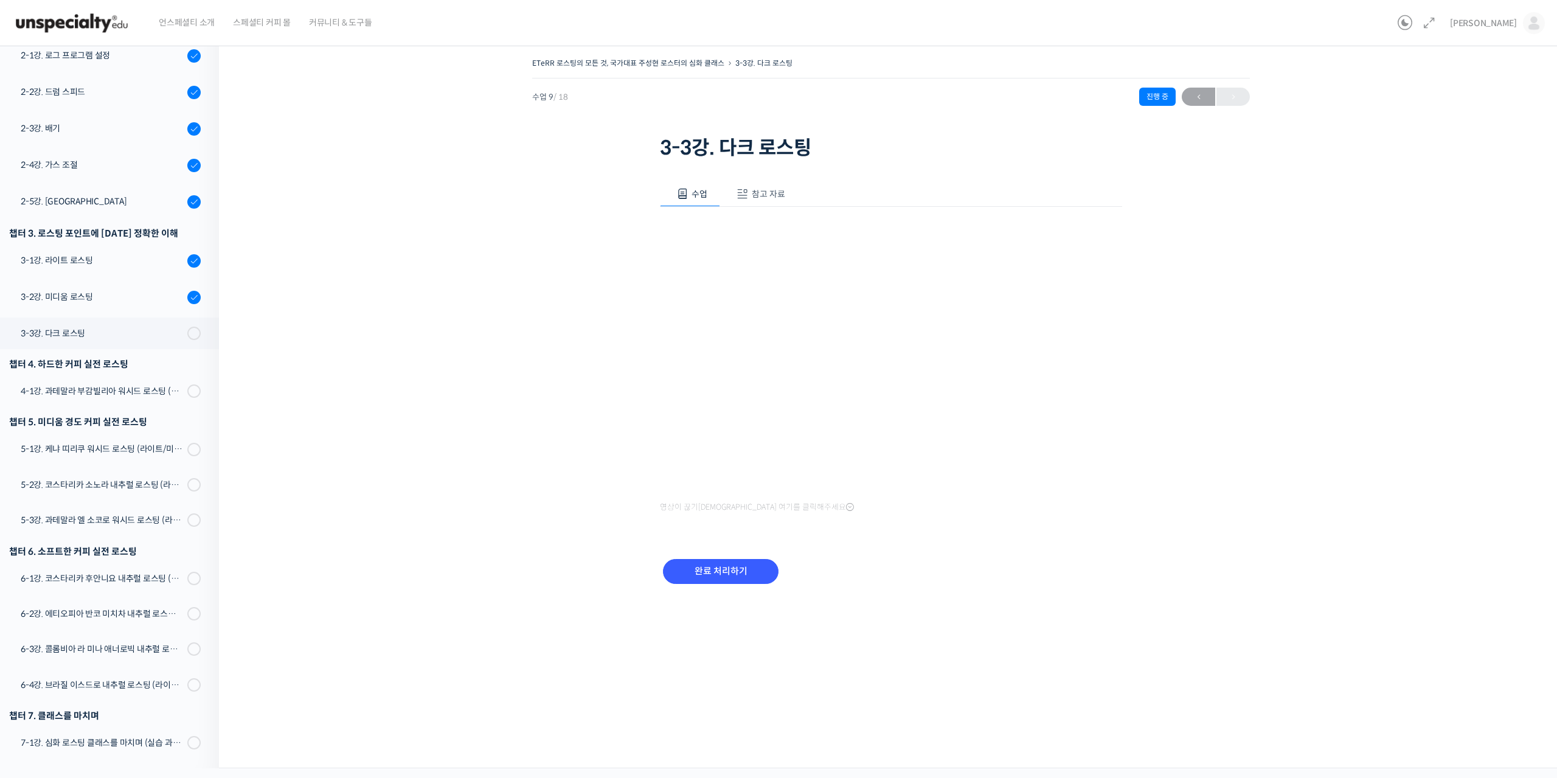
click at [588, 414] on div "ETeRR 로스팅의 모든 것, 국가대표 주성현 로스터의 심화 클래스 3-3강. 다크 로스팅 진행 중 수업 9 / 18 진행 중 ← 이전 3-3…" at bounding box center [891, 335] width 1222 height 561
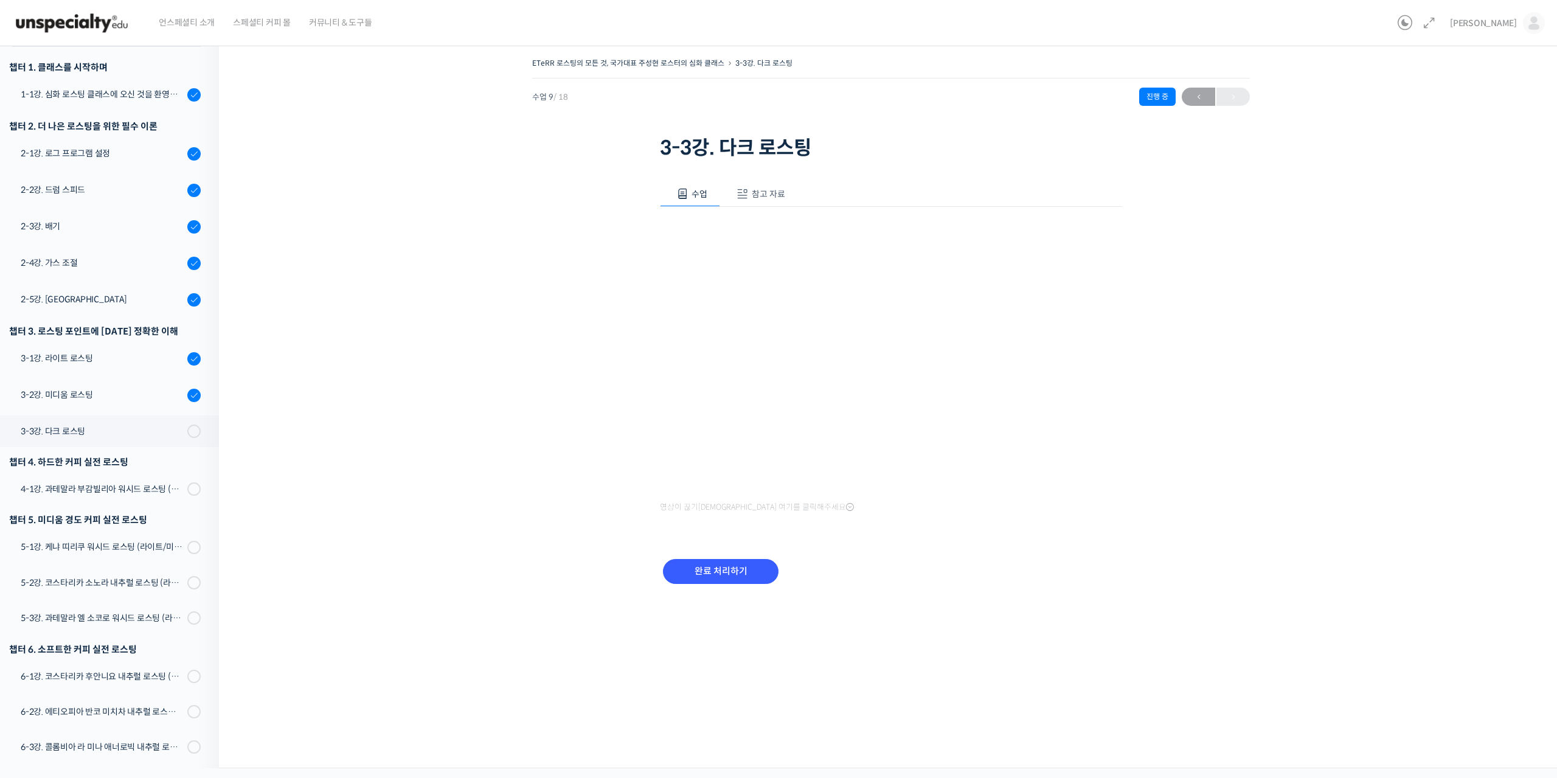
click at [777, 196] on span "참고 자료" at bounding box center [768, 194] width 33 height 11
click at [694, 195] on span "수업" at bounding box center [699, 194] width 16 height 11
click at [774, 196] on span "참고 자료" at bounding box center [768, 194] width 33 height 11
click at [749, 233] on link "PPT 수업 자료 (클릭하시면 새 창에서 열립니다)" at bounding box center [757, 234] width 194 height 13
click at [701, 197] on span "수업" at bounding box center [699, 194] width 16 height 11
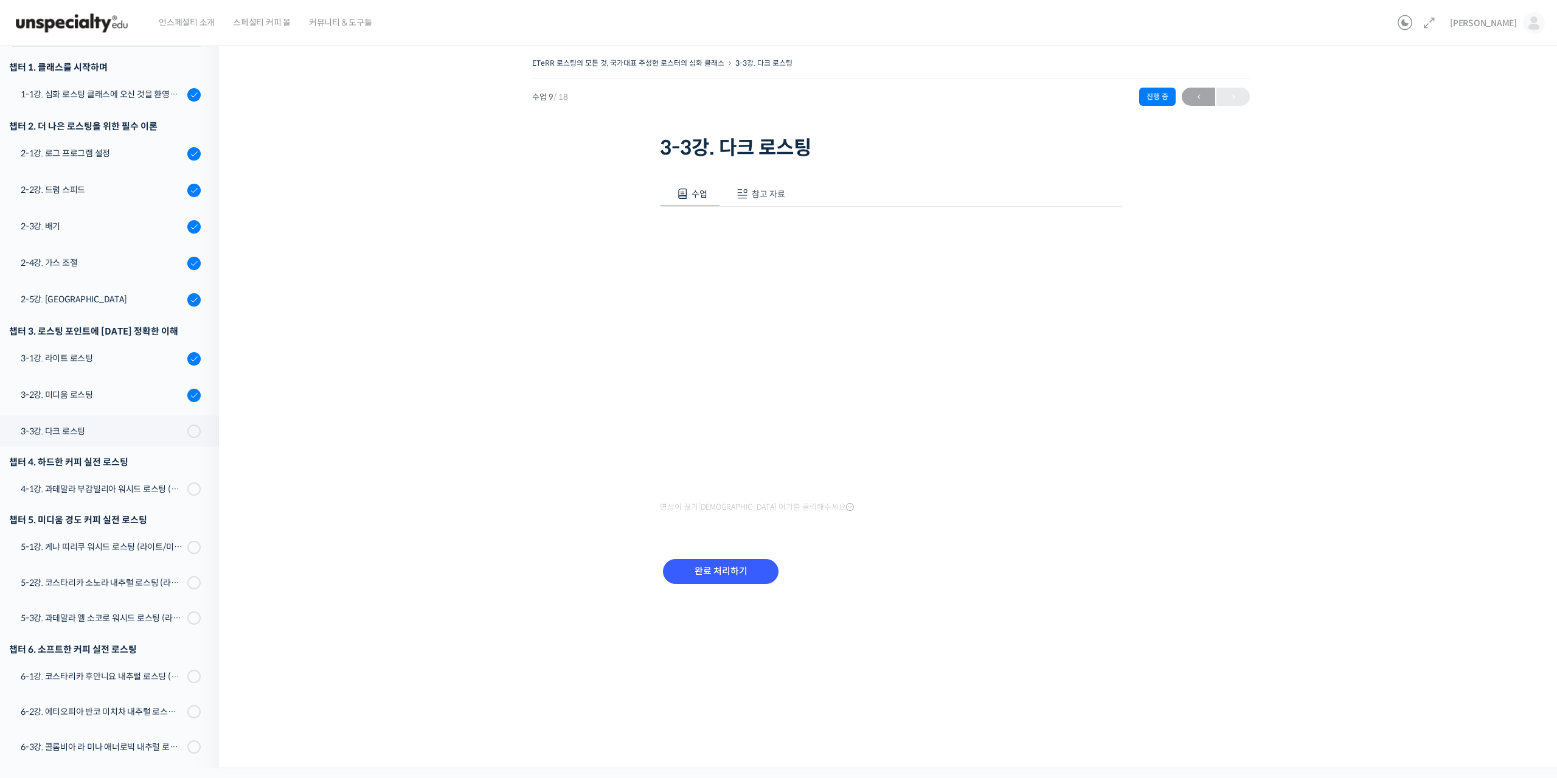
click at [901, 589] on div "완료 처리하기" at bounding box center [891, 581] width 462 height 70
click at [754, 189] on span "참고 자료" at bounding box center [768, 194] width 33 height 11
click at [724, 301] on input "완료 처리하기" at bounding box center [721, 298] width 116 height 25
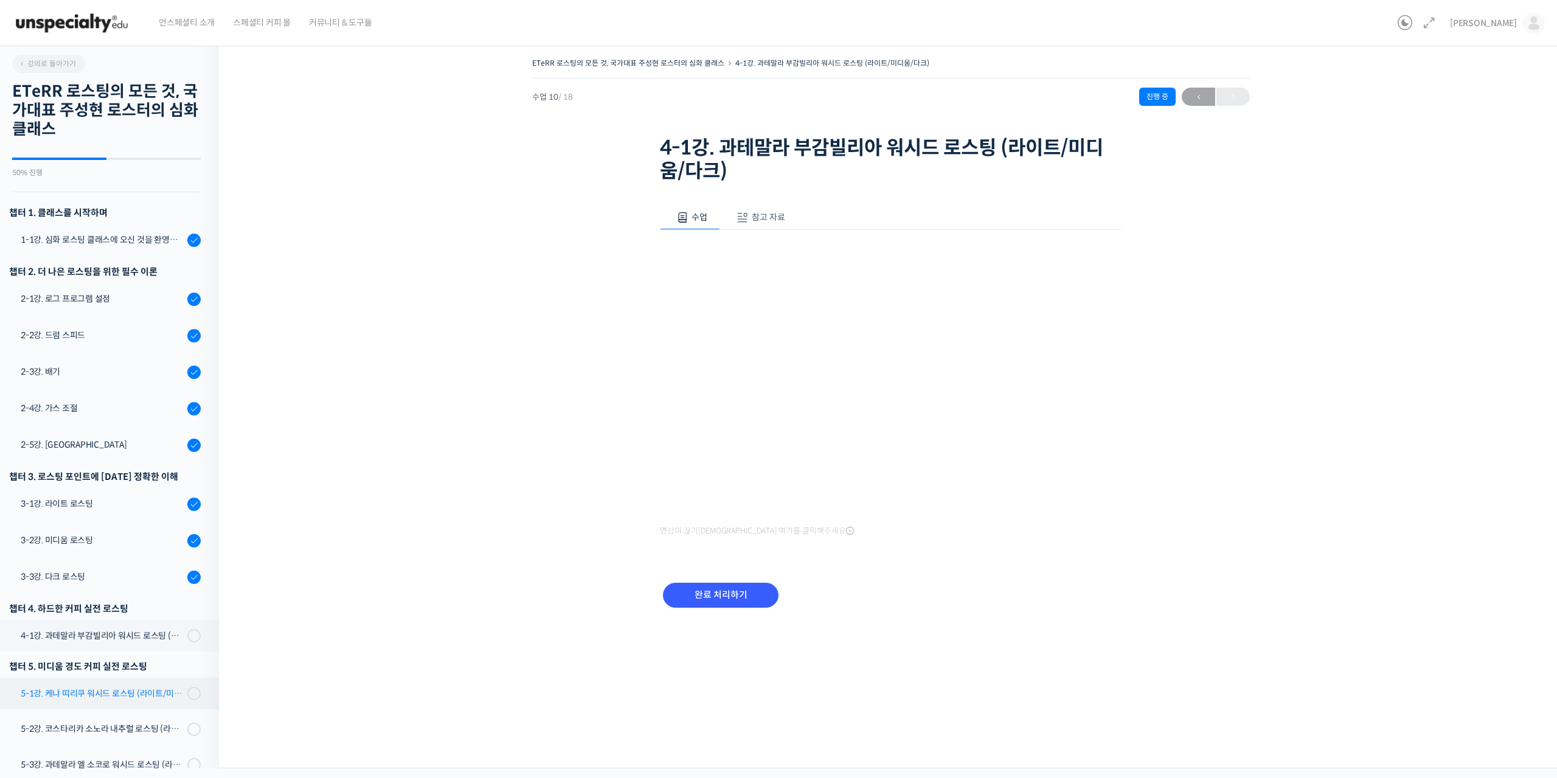
scroll to position [244, 0]
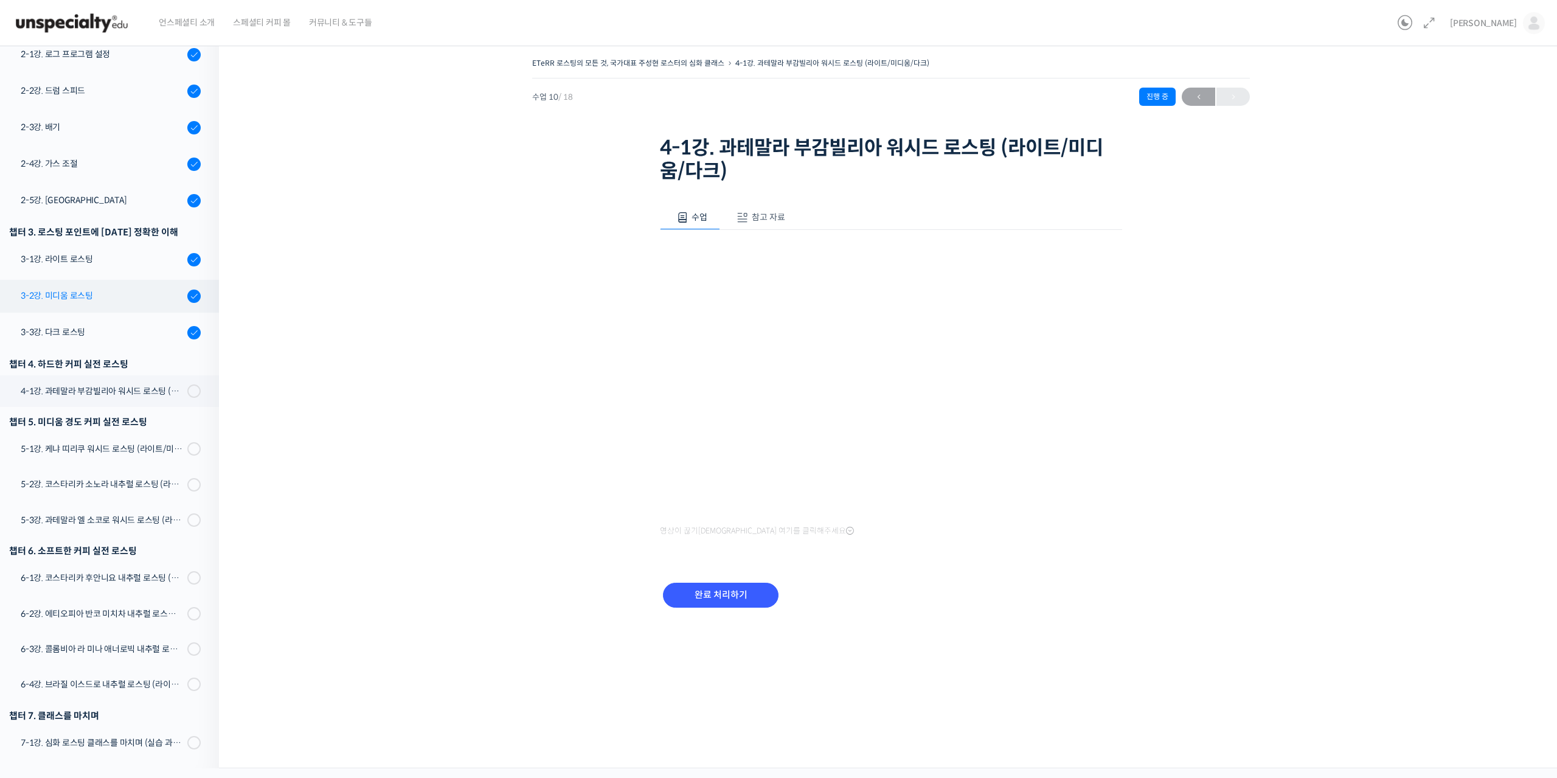
click at [124, 298] on div "3-2강. 미디움 로스팅" at bounding box center [102, 295] width 163 height 13
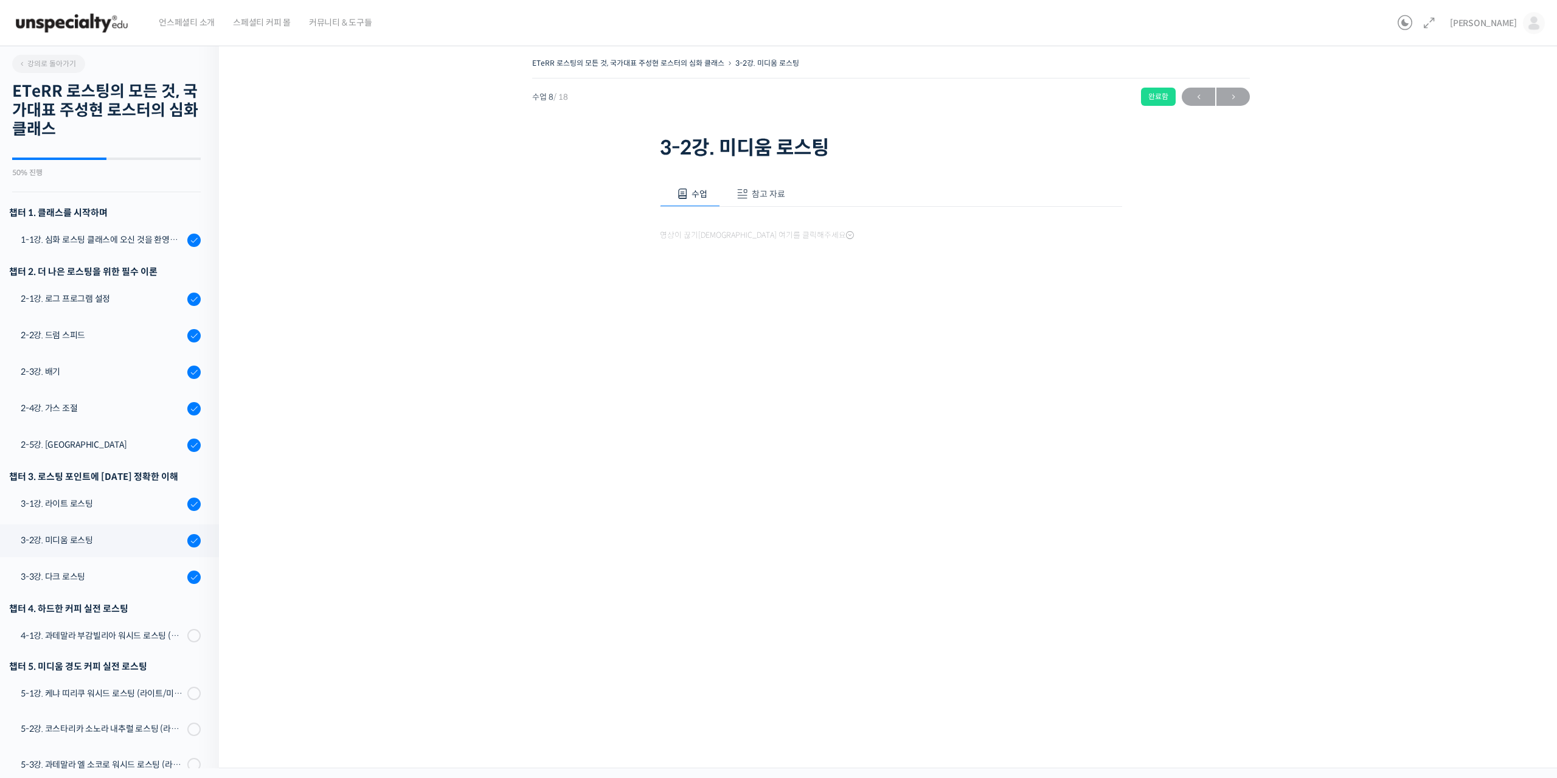
scroll to position [244, 0]
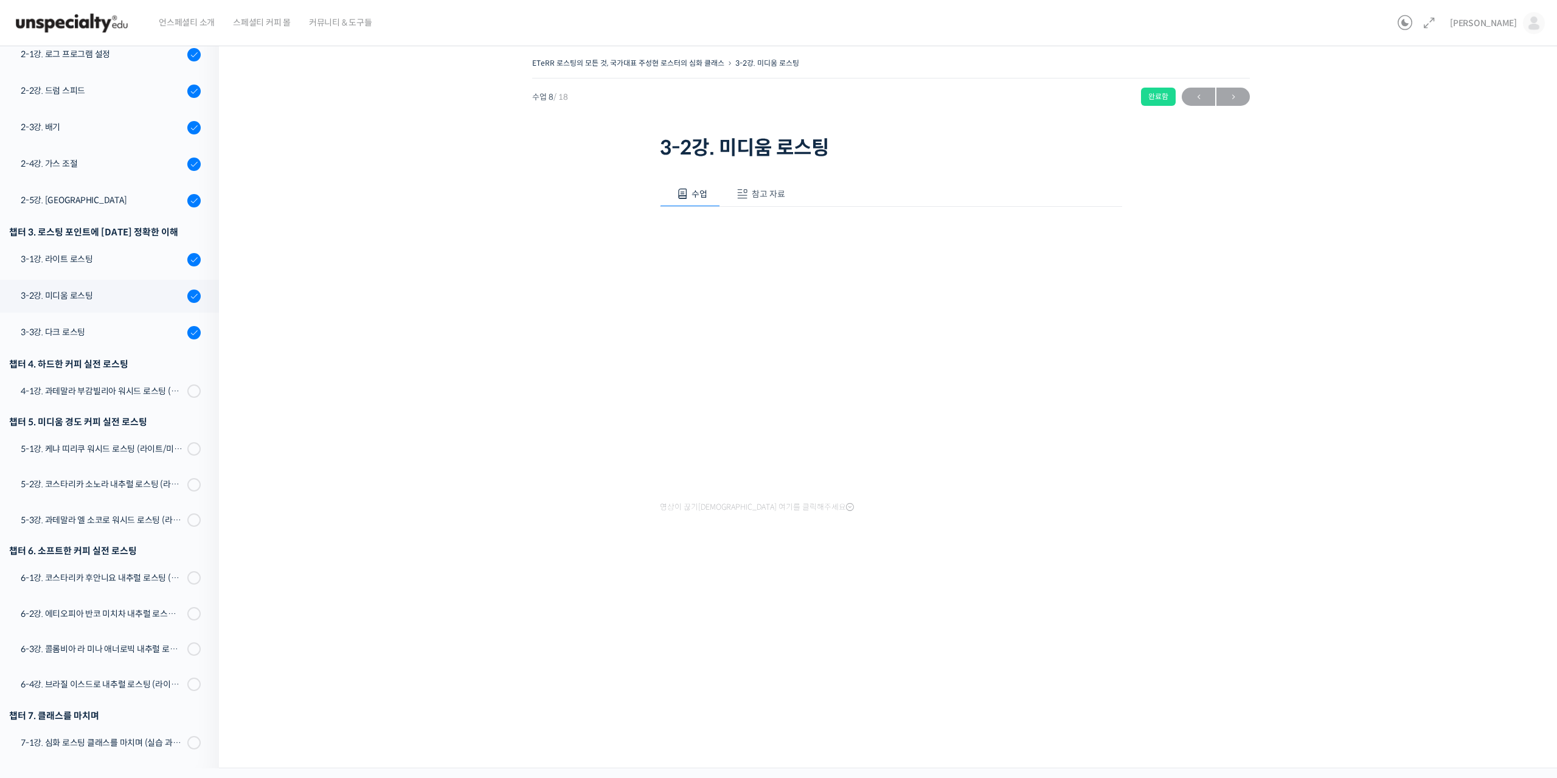
click at [770, 196] on span "참고 자료" at bounding box center [768, 194] width 33 height 11
click at [733, 230] on link "PPT 수업 자료 (클릭하시면 새 창에서 열립니다)" at bounding box center [757, 234] width 194 height 13
click at [74, 257] on div "3-1강. 라이트 로스팅" at bounding box center [102, 258] width 163 height 13
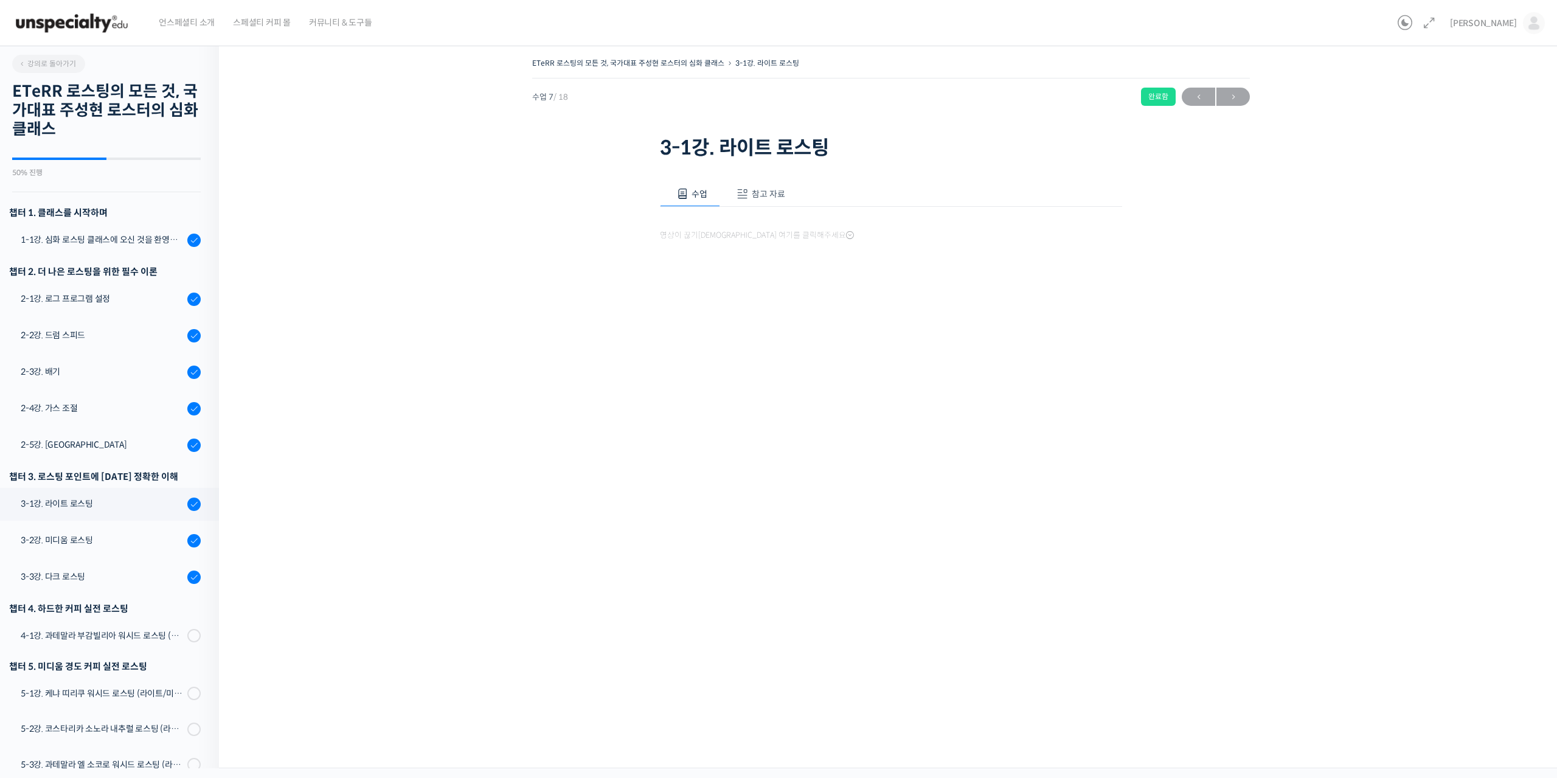
scroll to position [244, 0]
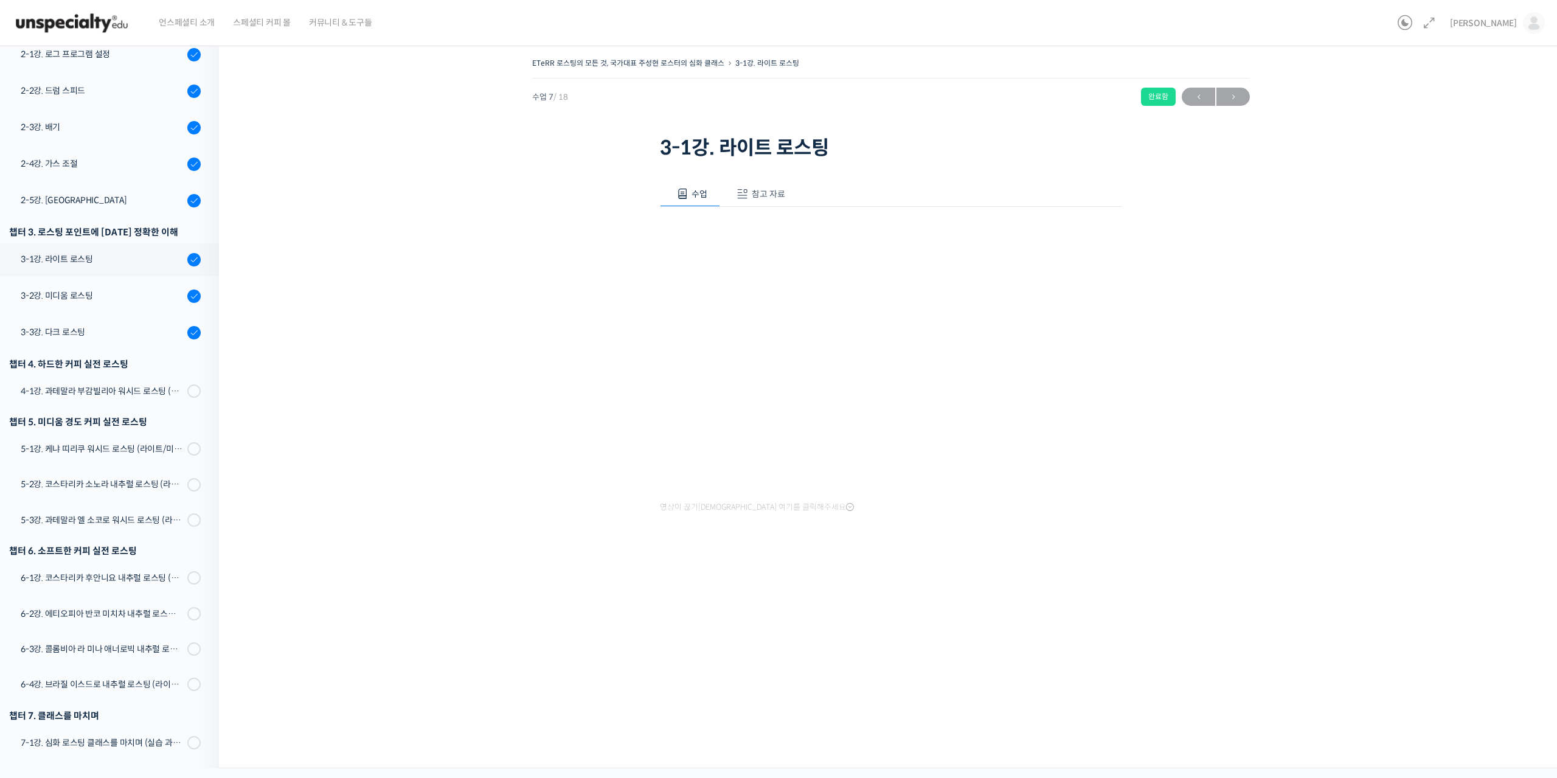
click at [767, 189] on span "참고 자료" at bounding box center [768, 194] width 33 height 11
click at [716, 244] on div "수업 참고 자료 영상이 끊기신다면 여기를 클릭해주세요 PPT 수업 자료 (클릭하시면 새 창에서 열립니다)" at bounding box center [891, 231] width 462 height 136
click at [718, 239] on link "PPT 수업 자료 (클릭하시면 새 창에서 열립니다)" at bounding box center [757, 234] width 194 height 13
